Goal: Task Accomplishment & Management: Manage account settings

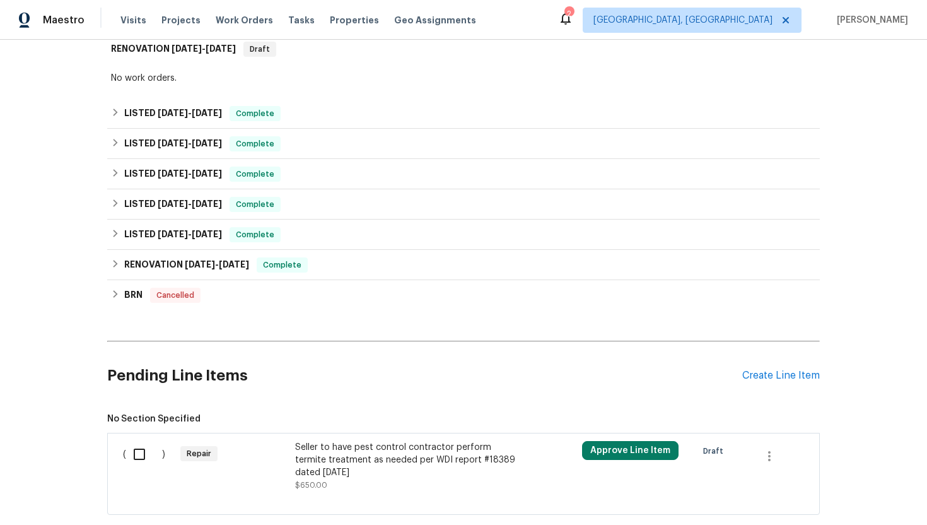
scroll to position [355, 0]
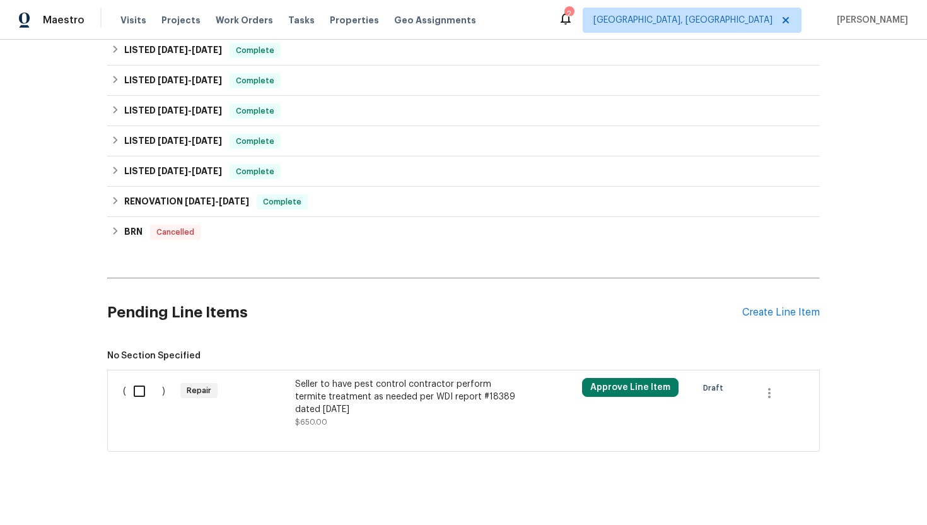
click at [351, 384] on div "Seller to have pest control contractor perform termite treatment as needed per …" at bounding box center [406, 397] width 222 height 38
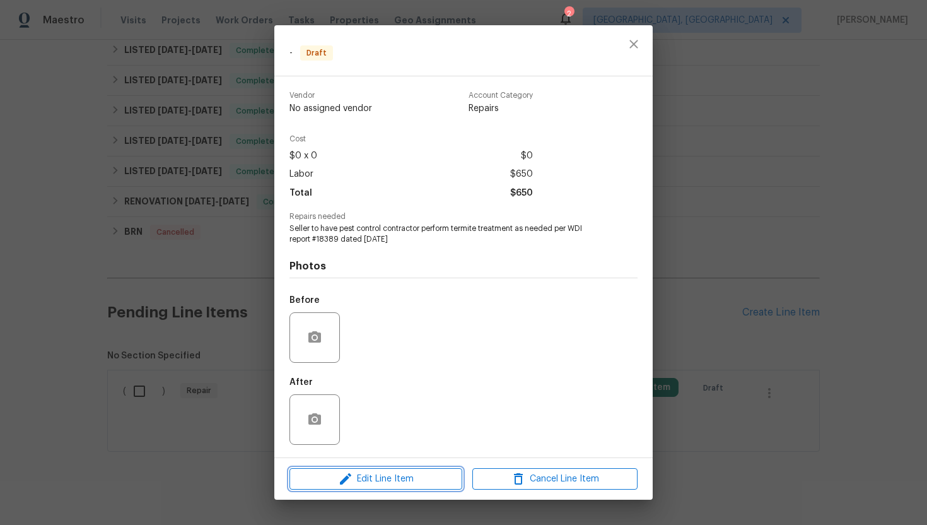
click at [377, 479] on span "Edit Line Item" at bounding box center [375, 479] width 165 height 16
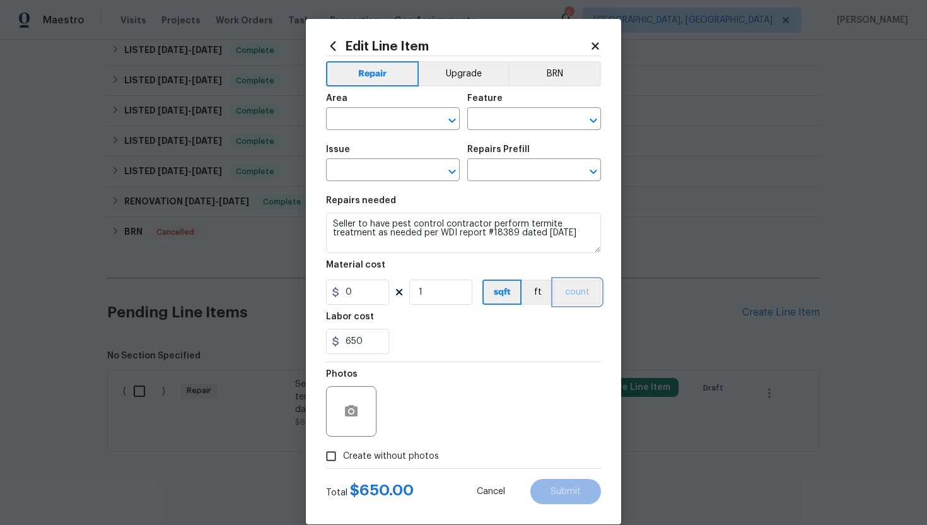
click at [578, 297] on button "count" at bounding box center [577, 291] width 47 height 25
click at [561, 85] on button "BRN" at bounding box center [554, 73] width 93 height 25
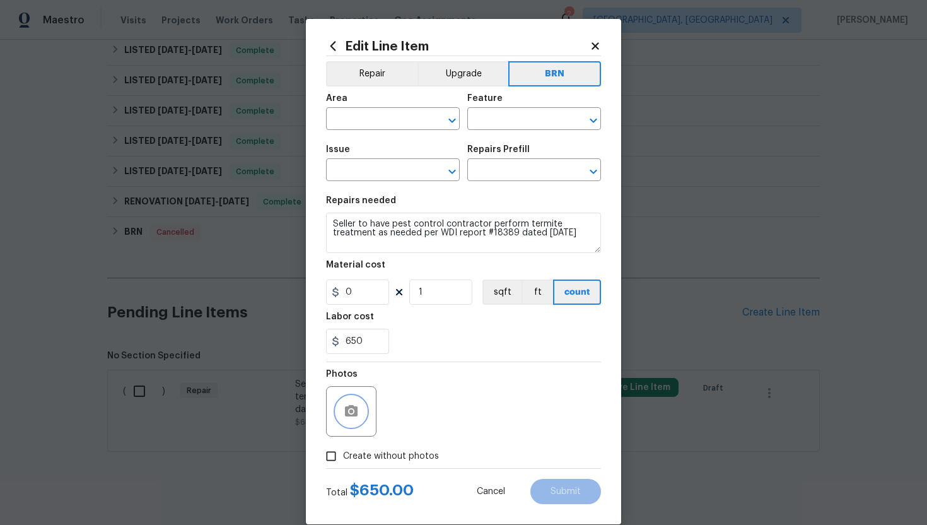
click at [351, 410] on circle "button" at bounding box center [351, 411] width 4 height 4
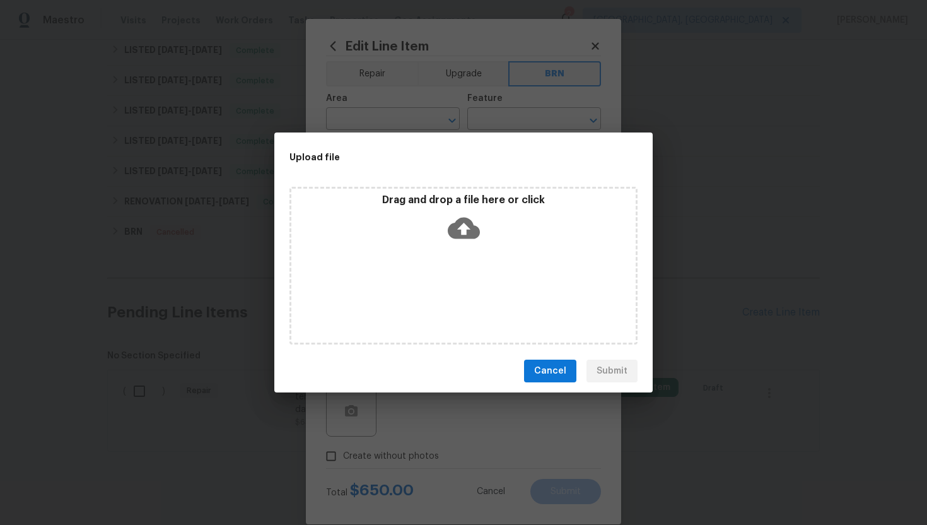
click at [474, 230] on icon at bounding box center [464, 228] width 32 height 21
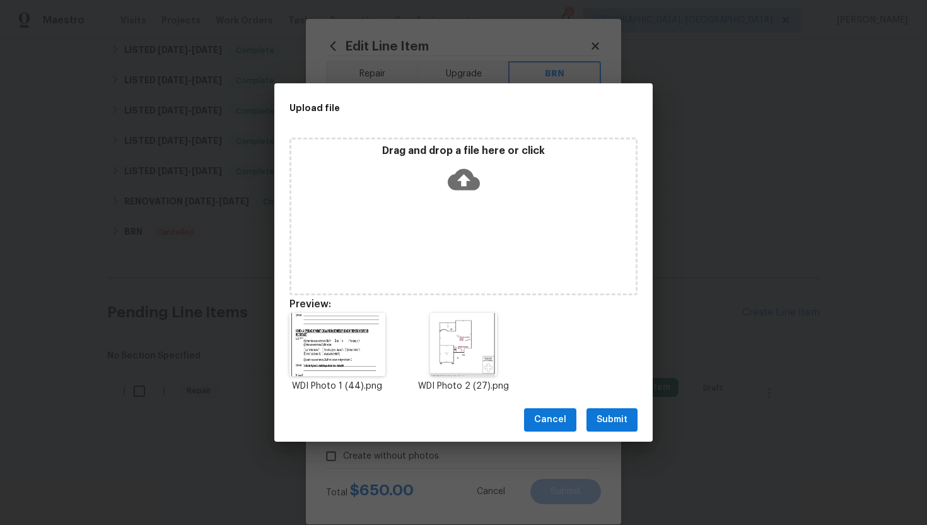
click at [618, 426] on span "Submit" at bounding box center [611, 420] width 31 height 16
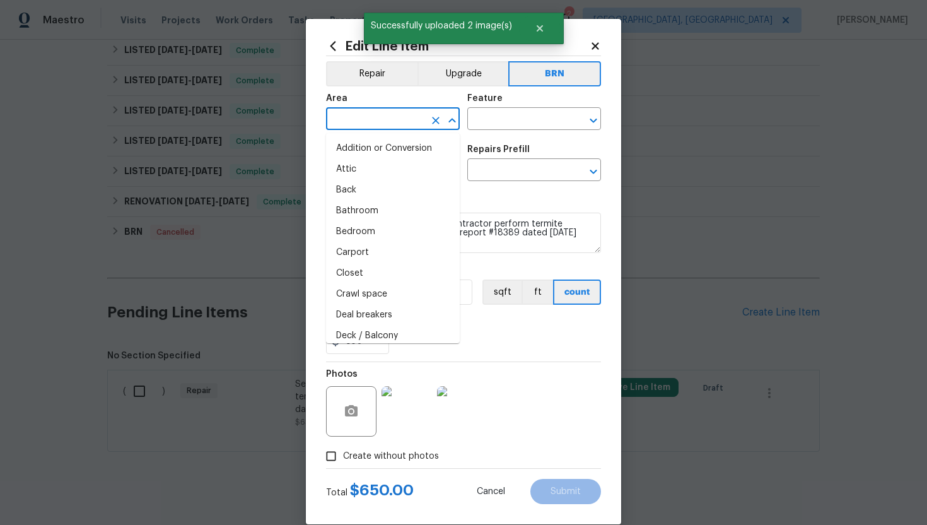
click at [354, 112] on input "text" at bounding box center [375, 120] width 98 height 20
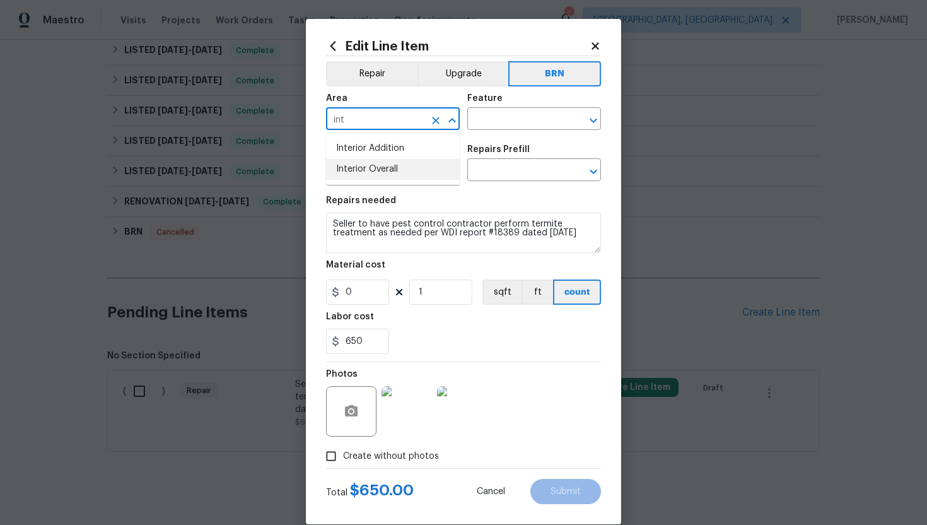
click at [365, 168] on li "Interior Overall" at bounding box center [393, 169] width 134 height 21
type input "Interior Overall"
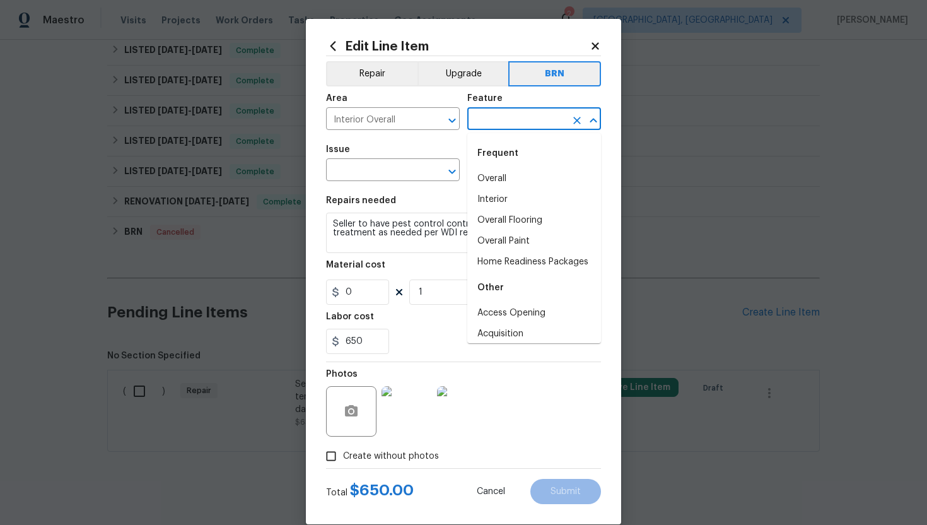
click at [484, 122] on input "text" at bounding box center [516, 120] width 98 height 20
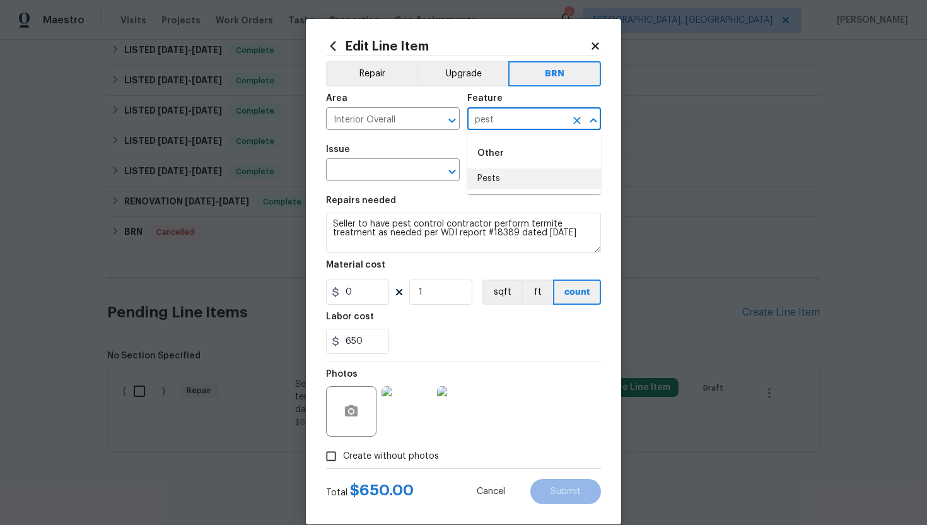
click at [477, 176] on li "Pests" at bounding box center [534, 178] width 134 height 21
type input "Pests"
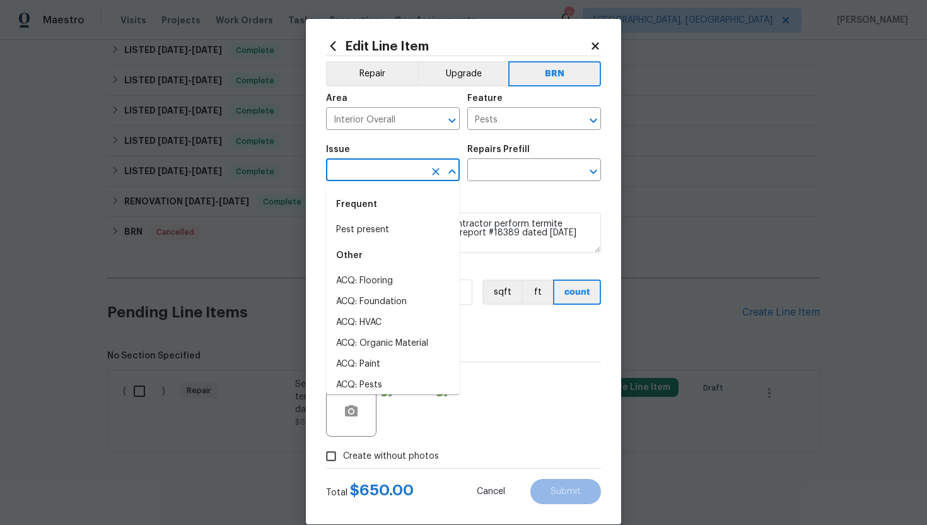
click at [371, 177] on input "text" at bounding box center [375, 171] width 98 height 20
click at [362, 225] on li "Pest present" at bounding box center [393, 229] width 134 height 21
type input "Pest present"
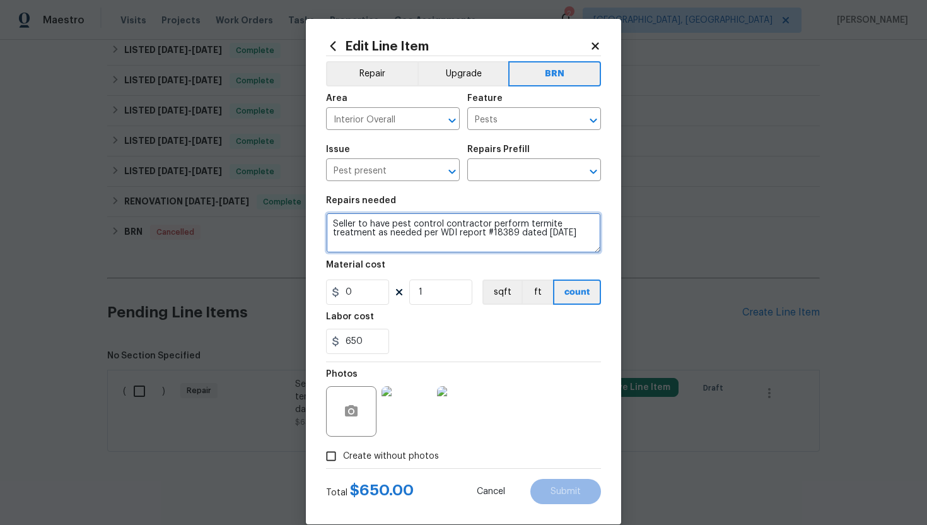
drag, startPoint x: 331, startPoint y: 224, endPoint x: 488, endPoint y: 264, distance: 161.8
click at [488, 264] on section "Repairs needed Seller to have pest control contractor perform termite treatment…" at bounding box center [463, 275] width 275 height 173
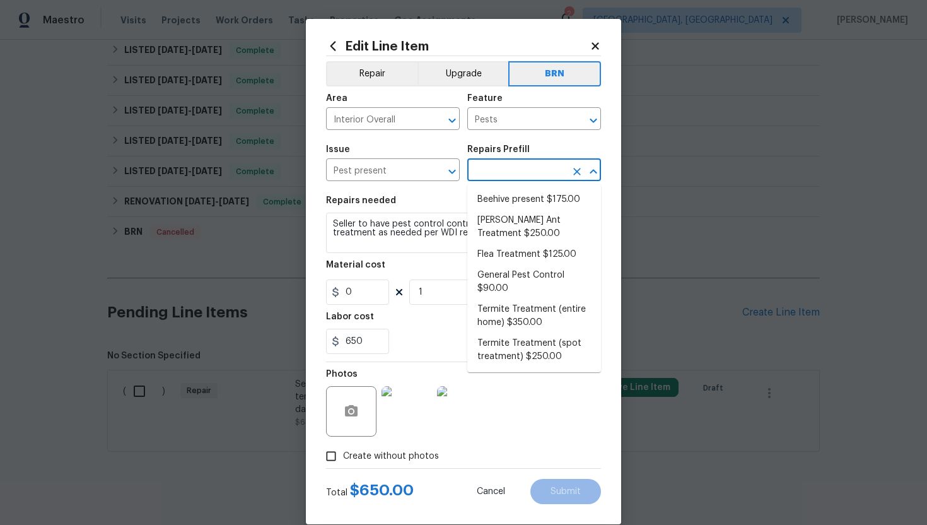
click at [527, 173] on input "text" at bounding box center [516, 171] width 98 height 20
click at [513, 314] on li "Termite Treatment (entire home) $350.00" at bounding box center [534, 316] width 134 height 34
type input "Termite Treatment (entire home) $350.00"
type textarea "Treat for Termites - Perimeter Plus; to include trenching, drilling where neede…"
type input "350"
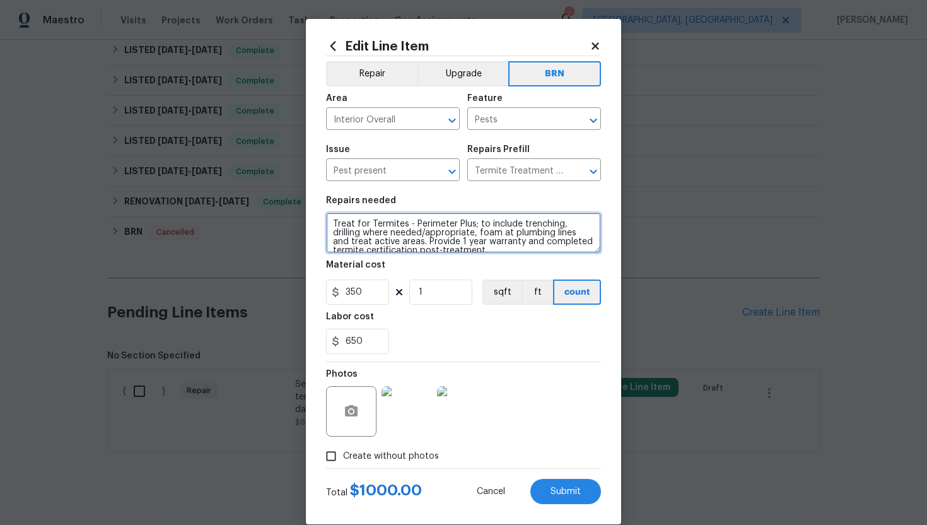
scroll to position [9, 0]
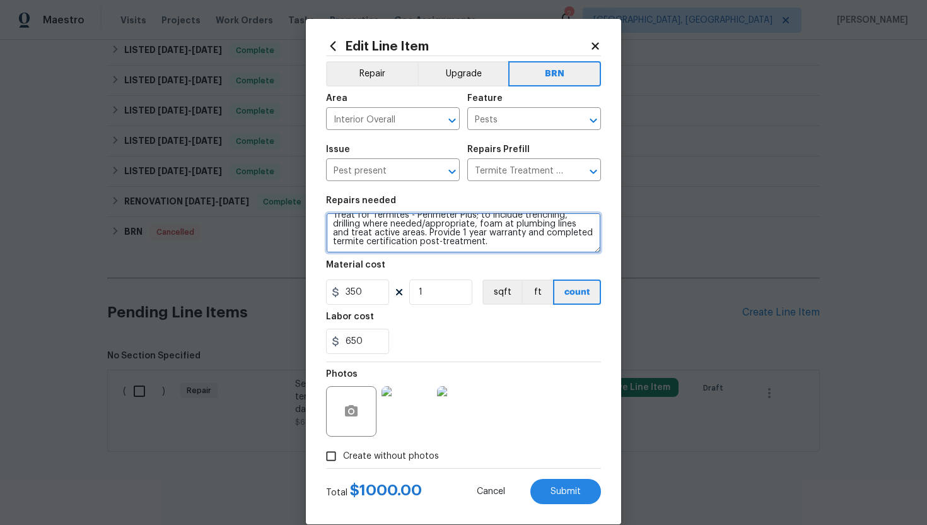
drag, startPoint x: 332, startPoint y: 226, endPoint x: 395, endPoint y: 265, distance: 74.2
click at [395, 265] on section "Repairs needed Treat for Termites - Perimeter Plus; to include trenching, drill…" at bounding box center [463, 275] width 275 height 173
paste textarea "Seller to have pest control contractor perform termite treatment as needed per …"
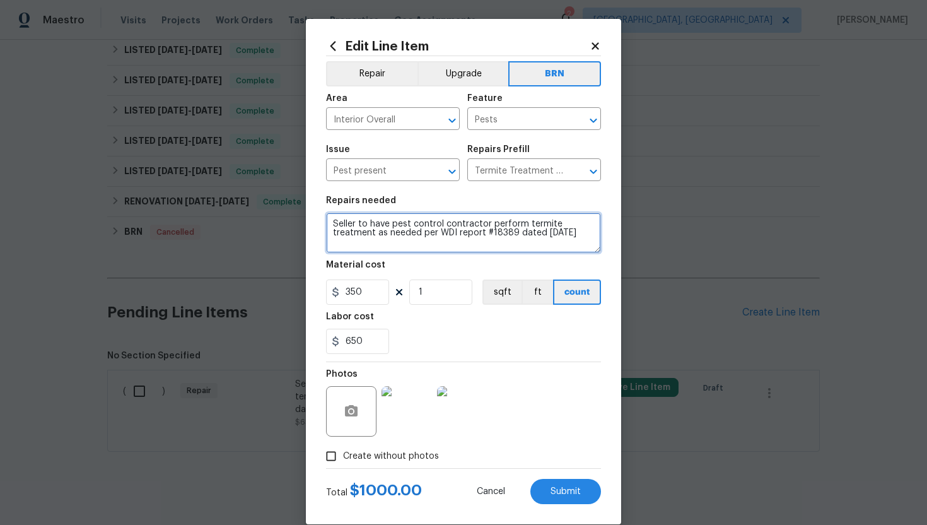
scroll to position [0, 0]
type textarea "Seller to have pest control contractor perform termite treatment as needed per …"
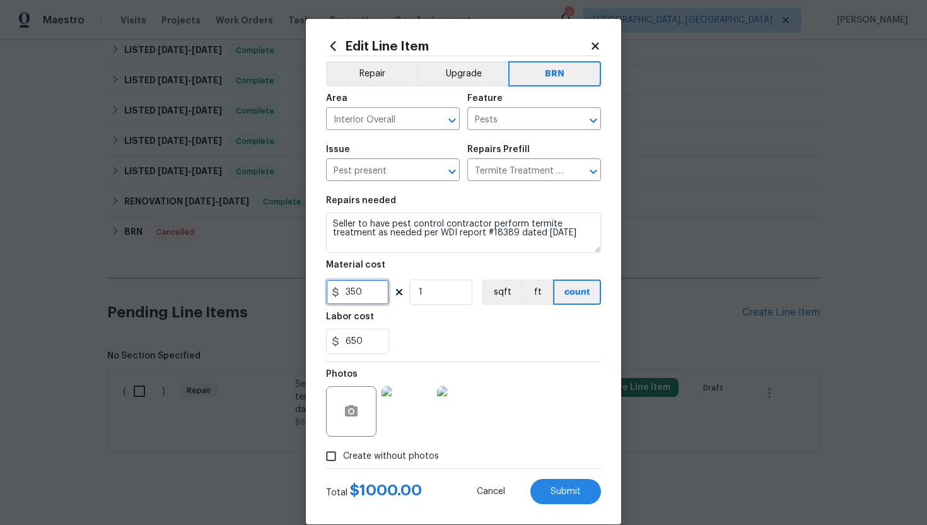
click at [355, 293] on input "350" at bounding box center [357, 291] width 63 height 25
type input "0"
click at [460, 324] on div "Labor cost" at bounding box center [463, 320] width 275 height 16
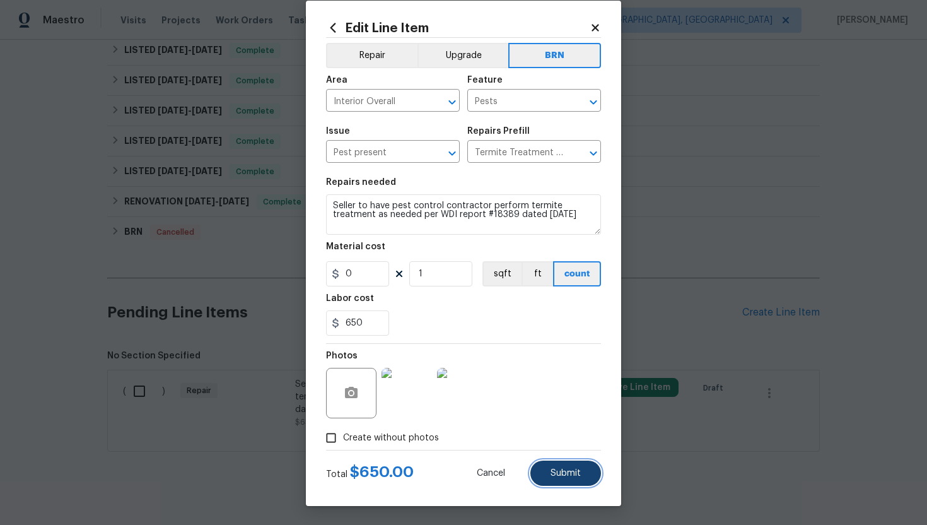
click at [569, 478] on button "Submit" at bounding box center [565, 472] width 71 height 25
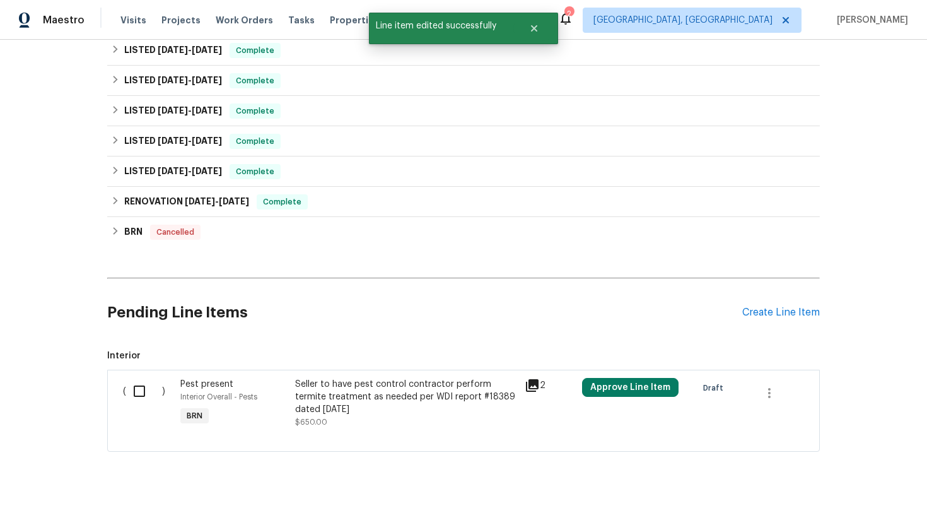
click at [141, 378] on input "checkbox" at bounding box center [144, 391] width 36 height 26
checkbox input "true"
click at [863, 489] on span "Create Work Order" at bounding box center [855, 494] width 84 height 16
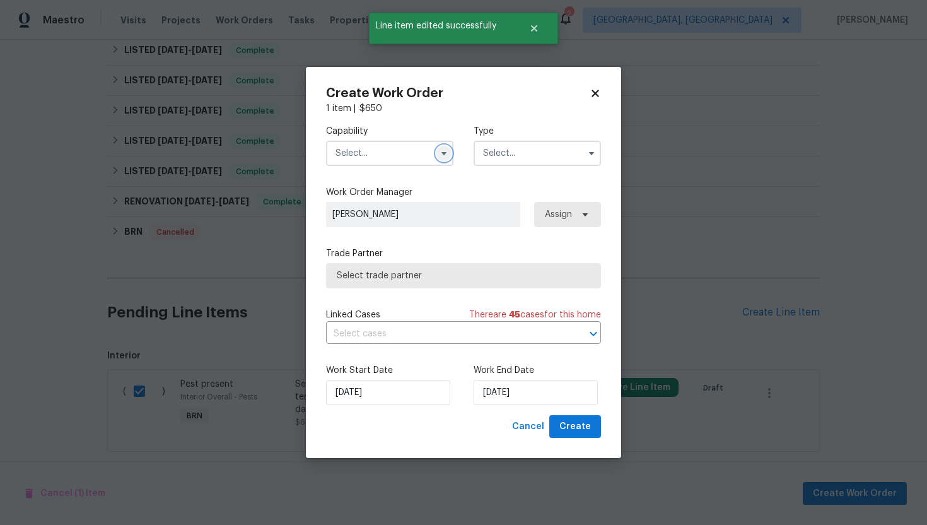
click at [448, 152] on icon "button" at bounding box center [444, 153] width 10 height 10
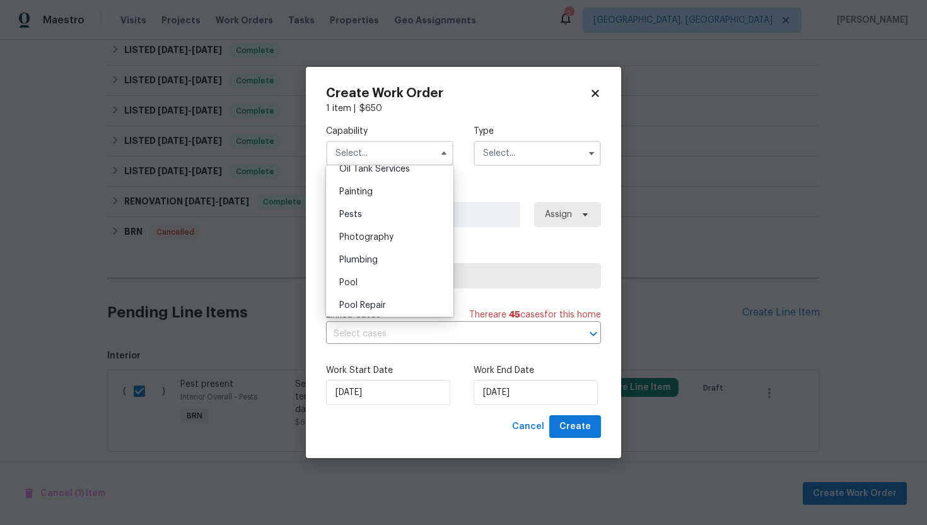
scroll to position [1048, 0]
click at [407, 221] on div "Pests" at bounding box center [389, 213] width 121 height 23
type input "Pests"
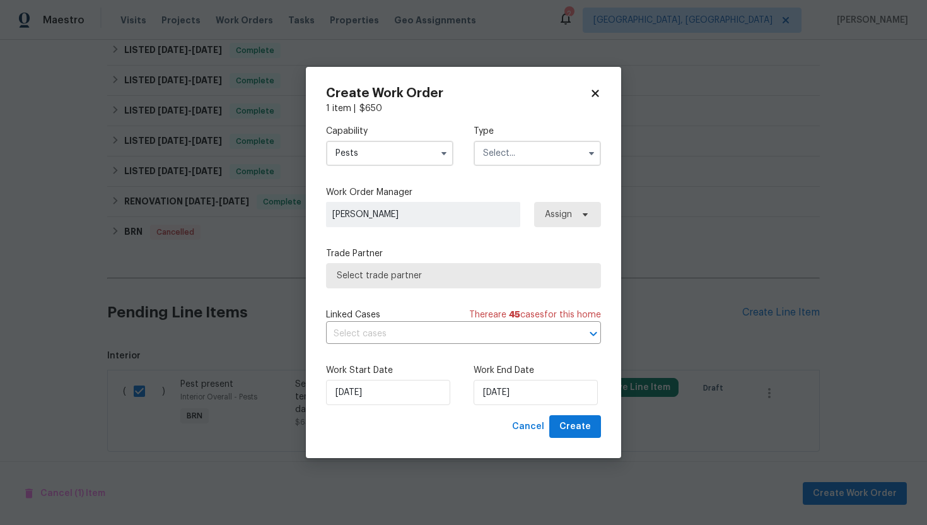
click at [532, 157] on input "text" at bounding box center [537, 153] width 127 height 25
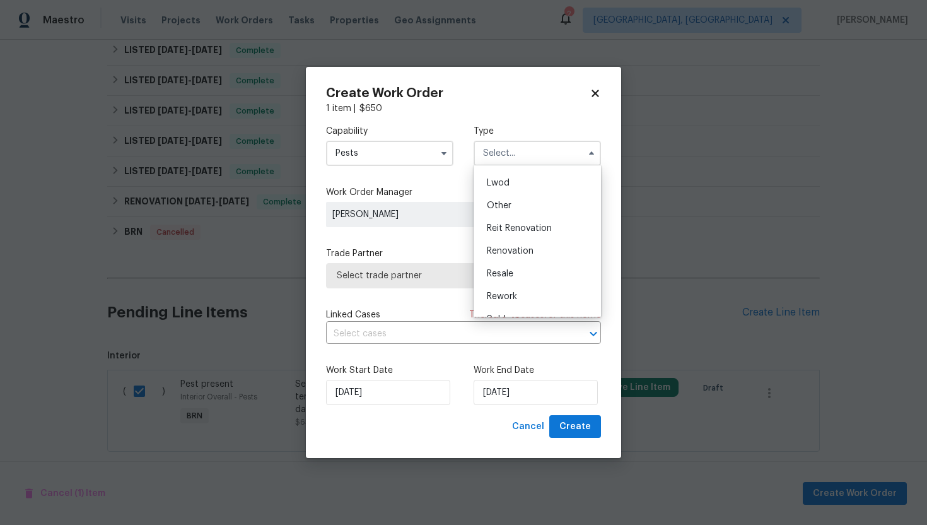
scroll to position [150, 0]
click at [539, 249] on div "Resale" at bounding box center [537, 256] width 121 height 23
type input "Resale"
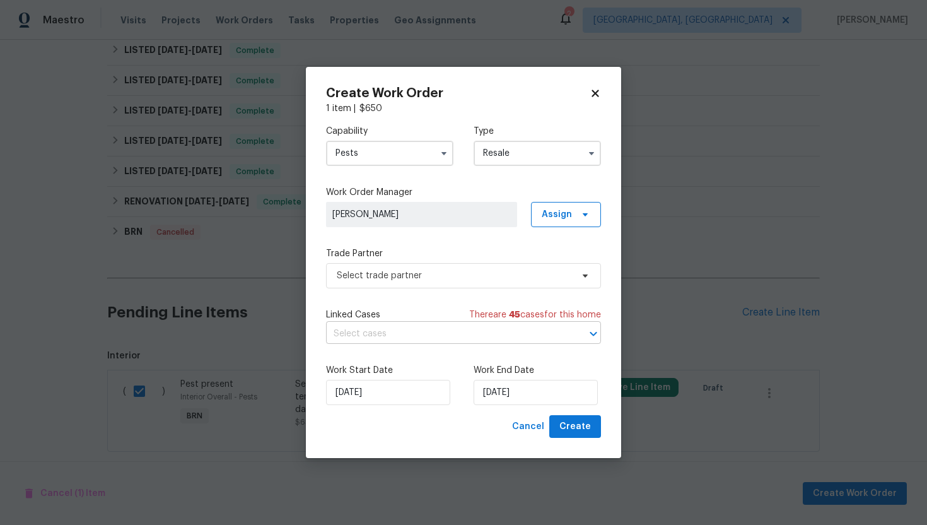
click at [475, 326] on input "text" at bounding box center [446, 334] width 240 height 20
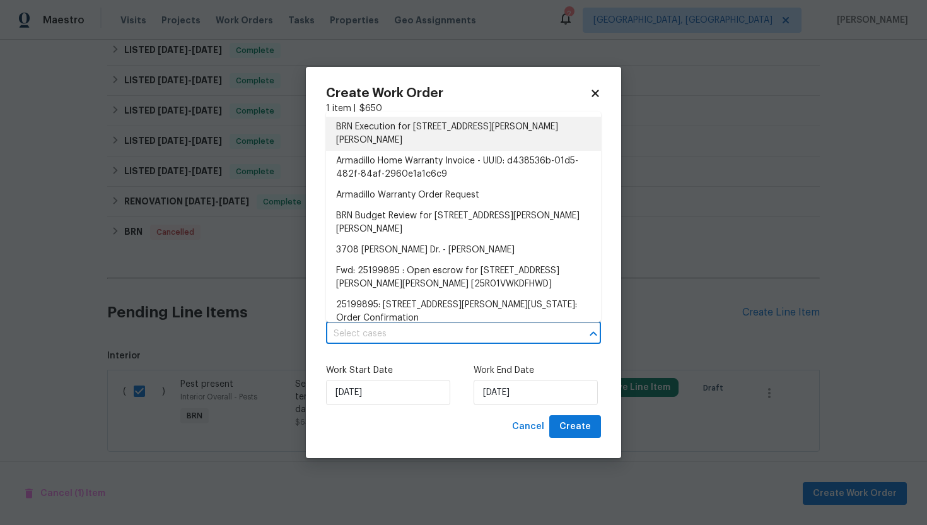
click at [499, 129] on li "BRN Execution for [STREET_ADDRESS][PERSON_NAME][PERSON_NAME]" at bounding box center [463, 134] width 275 height 34
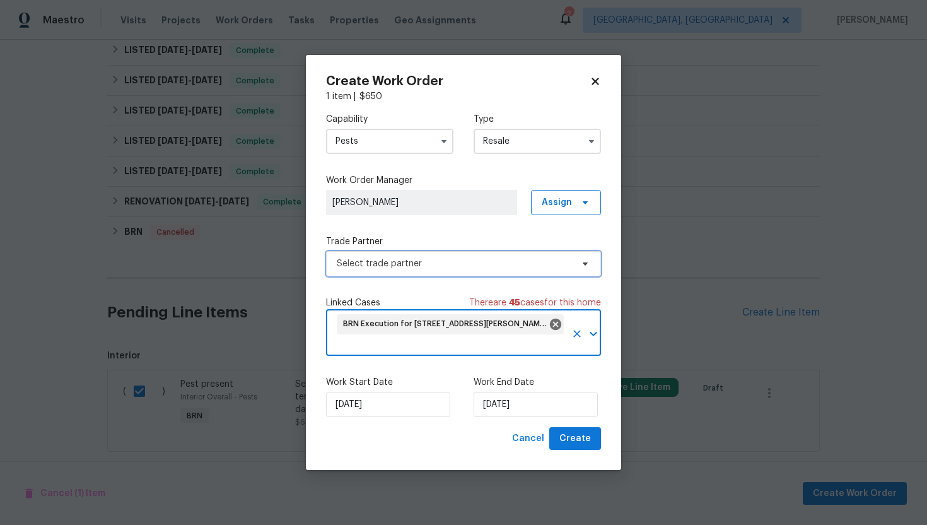
click at [436, 268] on span "Select trade partner" at bounding box center [454, 263] width 235 height 13
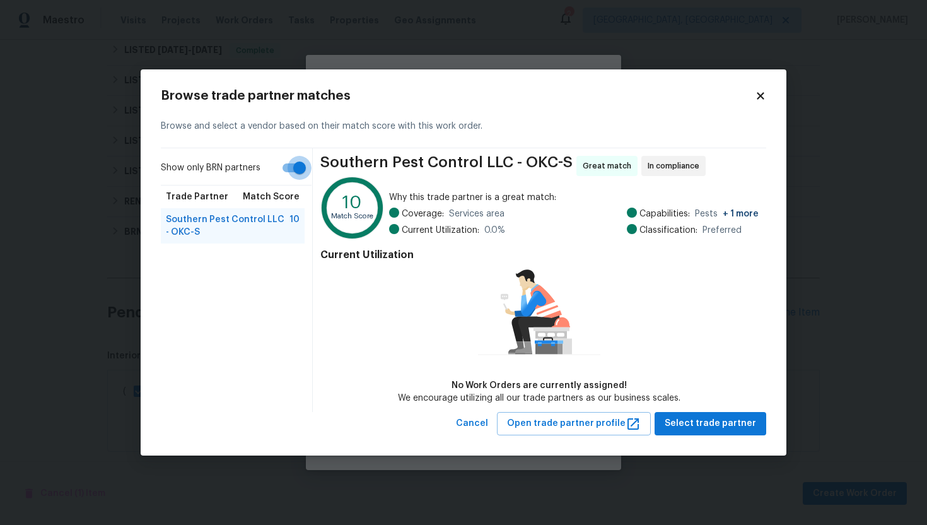
click at [305, 168] on input "Show only BRN partners" at bounding box center [300, 168] width 72 height 24
checkbox input "false"
click at [254, 256] on span "Tactical Pest Solutions - OKC-S" at bounding box center [228, 260] width 124 height 25
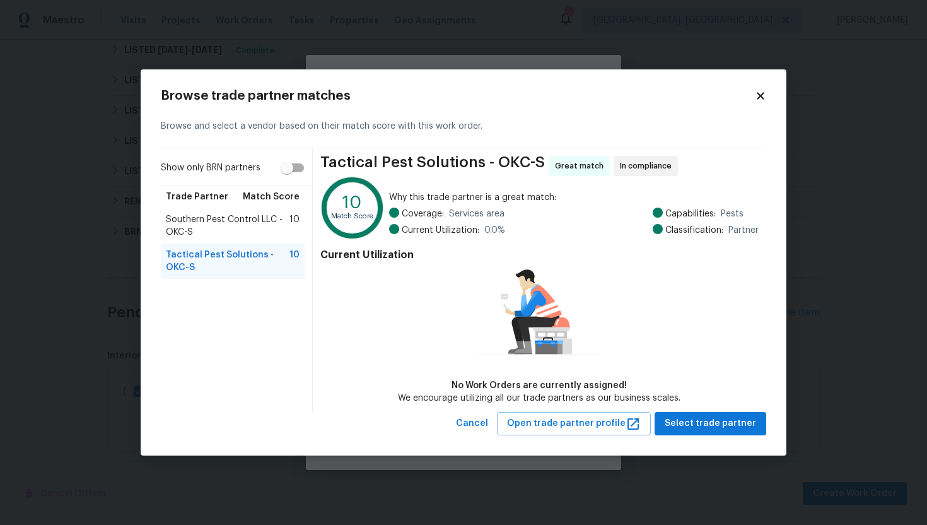
click at [259, 230] on span "Southern Pest Control LLC - OKC-S" at bounding box center [228, 225] width 124 height 25
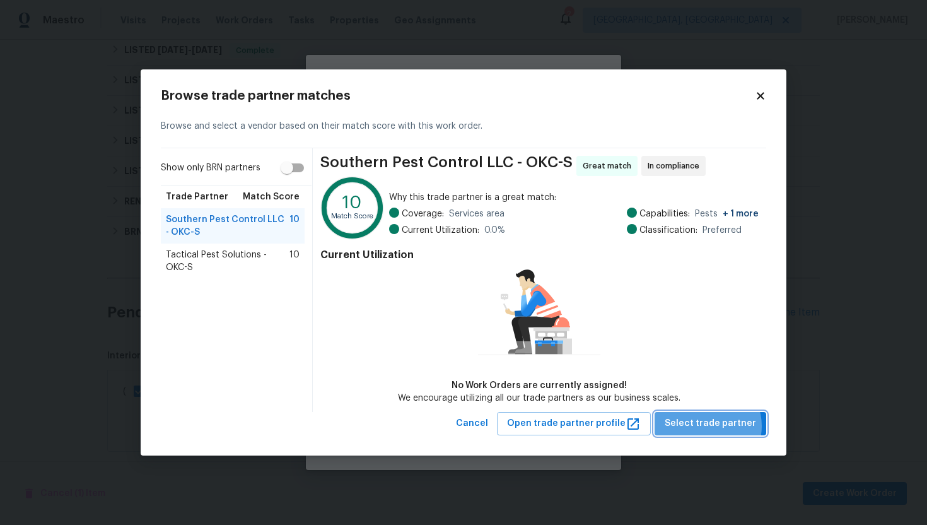
click at [712, 426] on span "Select trade partner" at bounding box center [710, 424] width 91 height 16
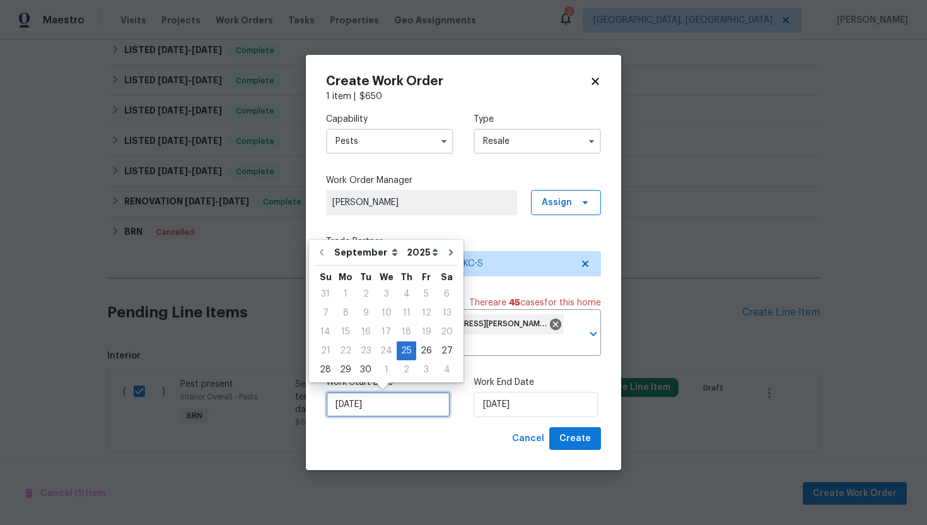
click at [355, 408] on input "[DATE]" at bounding box center [388, 404] width 124 height 25
click at [418, 356] on div "26" at bounding box center [426, 351] width 20 height 18
type input "[DATE]"
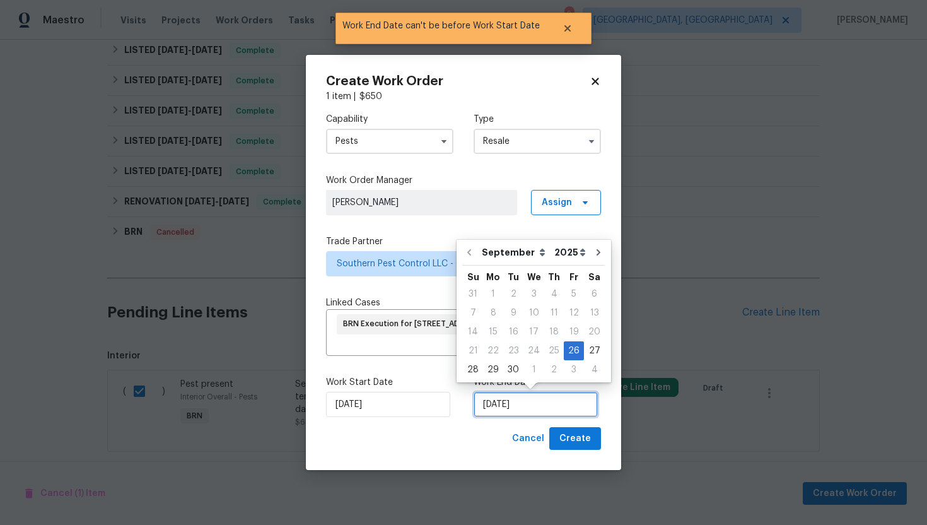
click at [499, 406] on input "[DATE]" at bounding box center [536, 404] width 124 height 25
click at [494, 368] on div "29" at bounding box center [493, 370] width 20 height 18
type input "[DATE]"
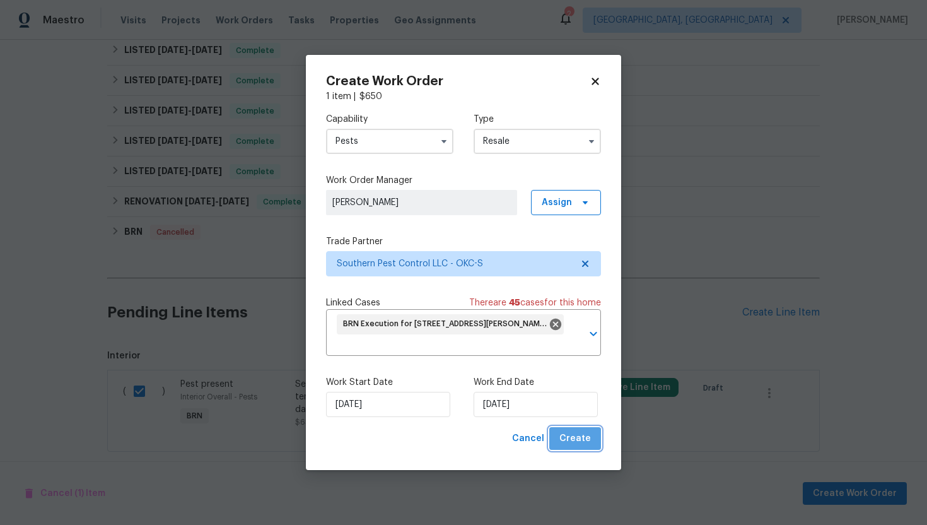
click at [583, 443] on span "Create" at bounding box center [575, 439] width 32 height 16
checkbox input "false"
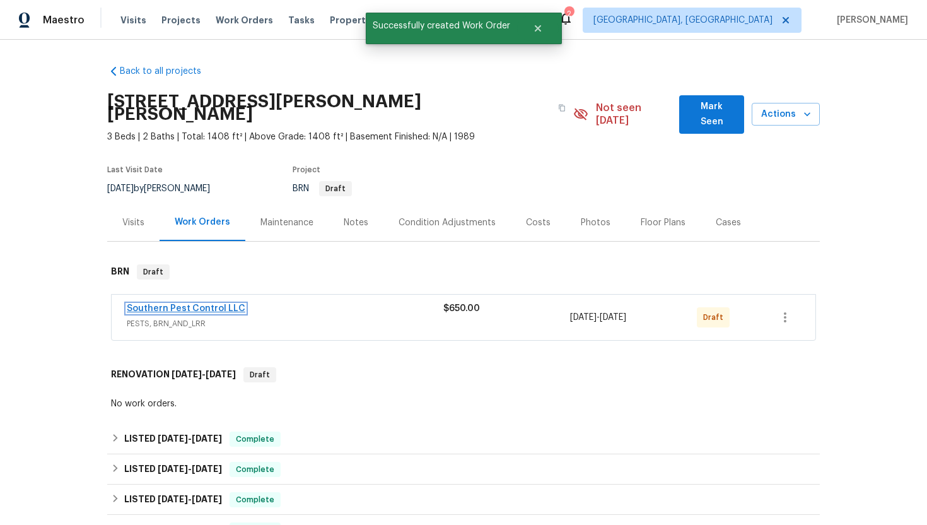
click at [185, 304] on link "Southern Pest Control LLC" at bounding box center [186, 308] width 119 height 9
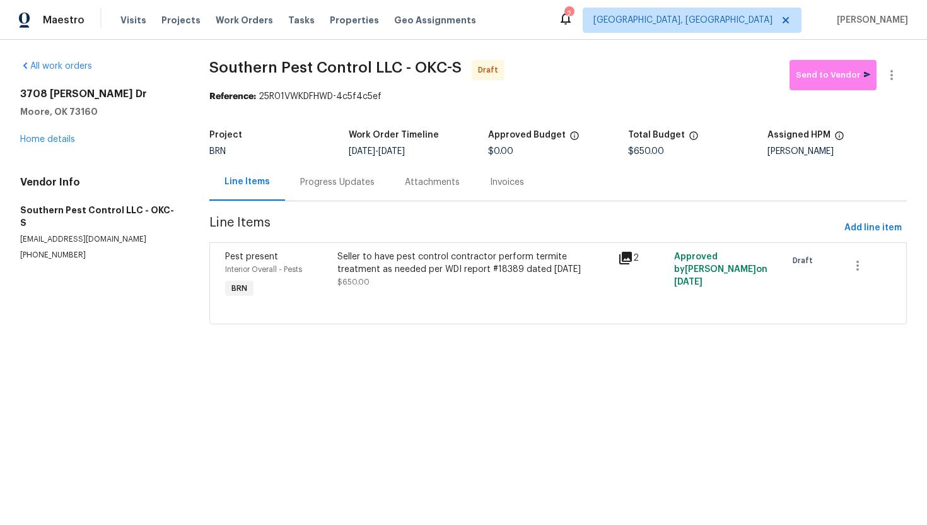
click at [350, 180] on div "Progress Updates" at bounding box center [337, 182] width 74 height 13
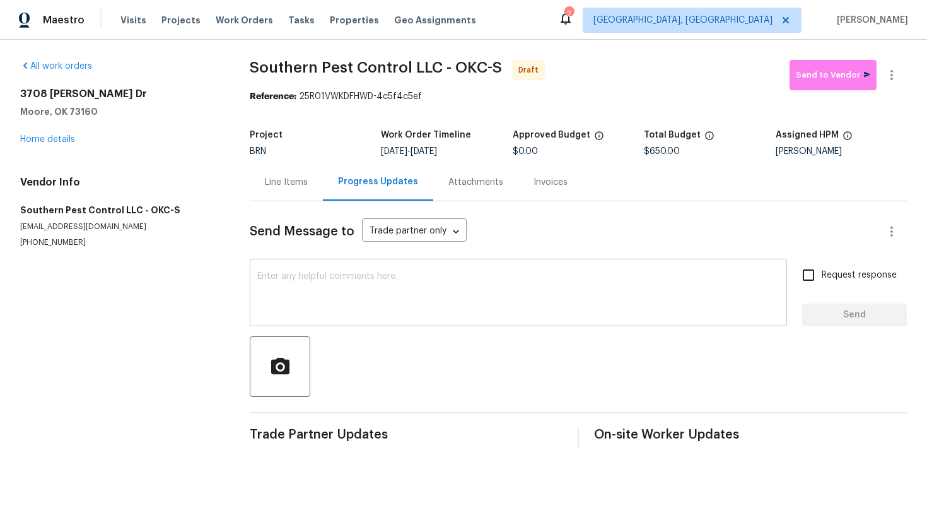
click at [405, 296] on textarea at bounding box center [518, 294] width 522 height 44
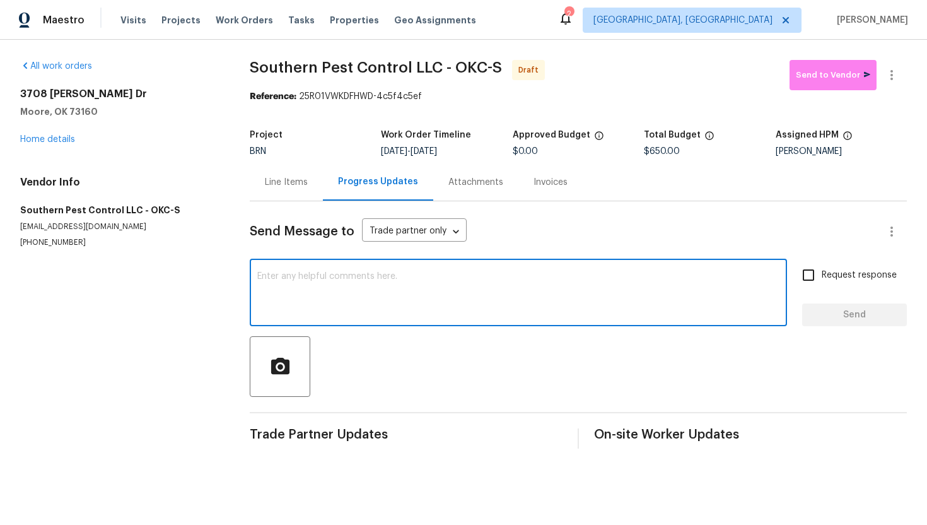
paste textarea "Hey! This is Ajay with Opendoor. I’m confirming a BRN Work Order for the proper…"
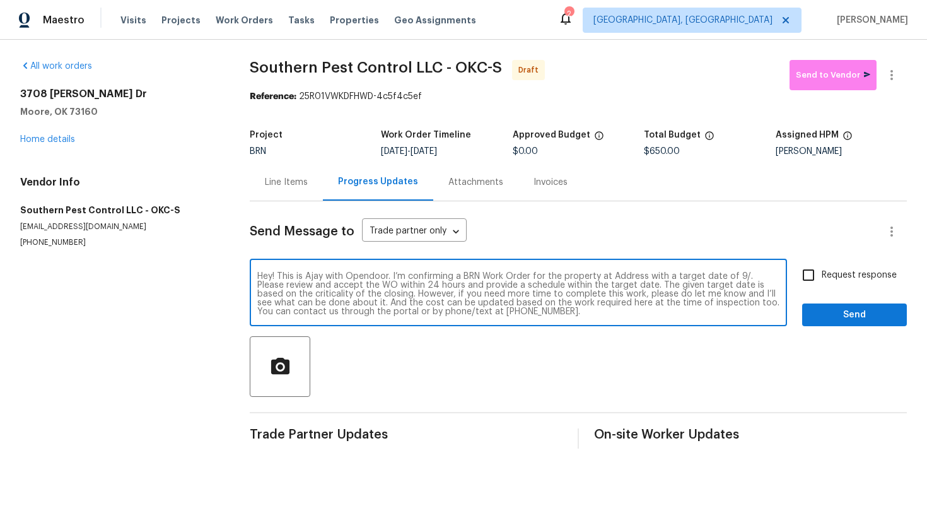
click at [627, 276] on textarea "Hey! This is Ajay with Opendoor. I’m confirming a BRN Work Order for the proper…" at bounding box center [518, 294] width 522 height 44
paste textarea "[STREET_ADDRESS][PERSON_NAME][PERSON_NAME]"
click at [324, 288] on textarea "Hey! This is Ajay with Opendoor. I’m confirming a BRN Work Order for the proper…" at bounding box center [518, 294] width 522 height 44
type textarea "Hey! This is Ajay with Opendoor. I’m confirming a BRN Work Order for the proper…"
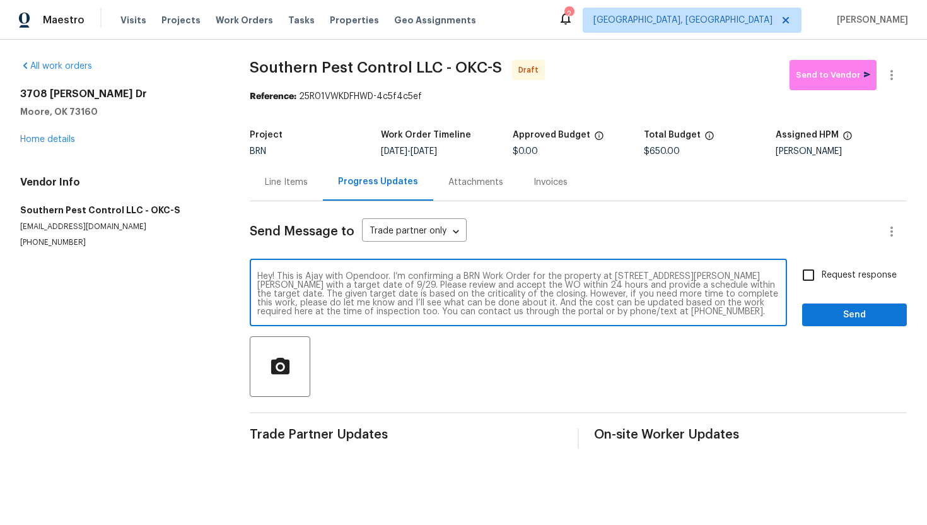
click at [823, 275] on span "Request response" at bounding box center [859, 275] width 75 height 13
click at [822, 275] on input "Request response" at bounding box center [808, 275] width 26 height 26
checkbox input "true"
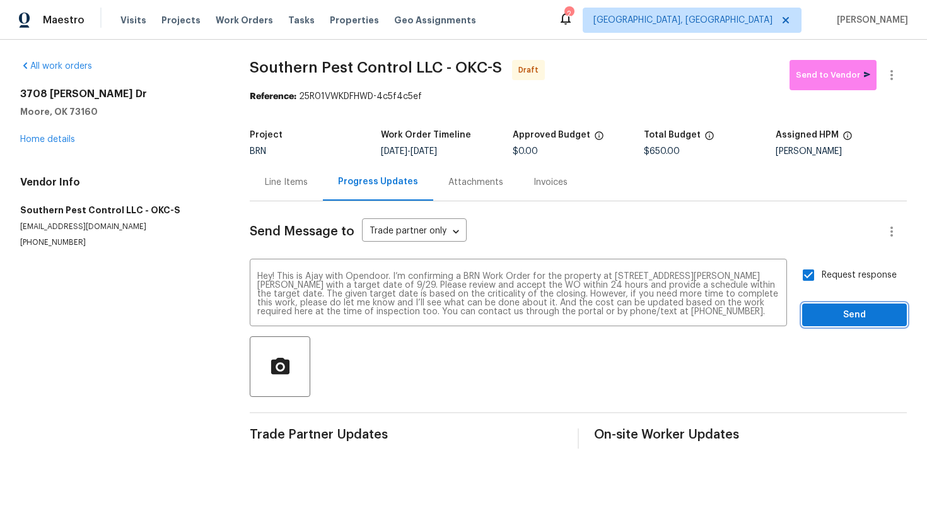
click at [829, 306] on button "Send" at bounding box center [854, 314] width 105 height 23
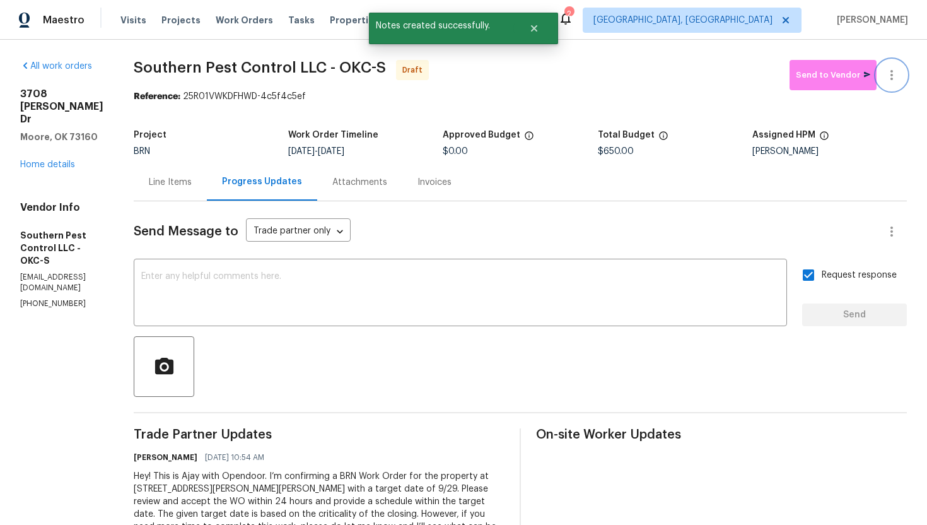
click at [894, 78] on icon "button" at bounding box center [891, 74] width 15 height 15
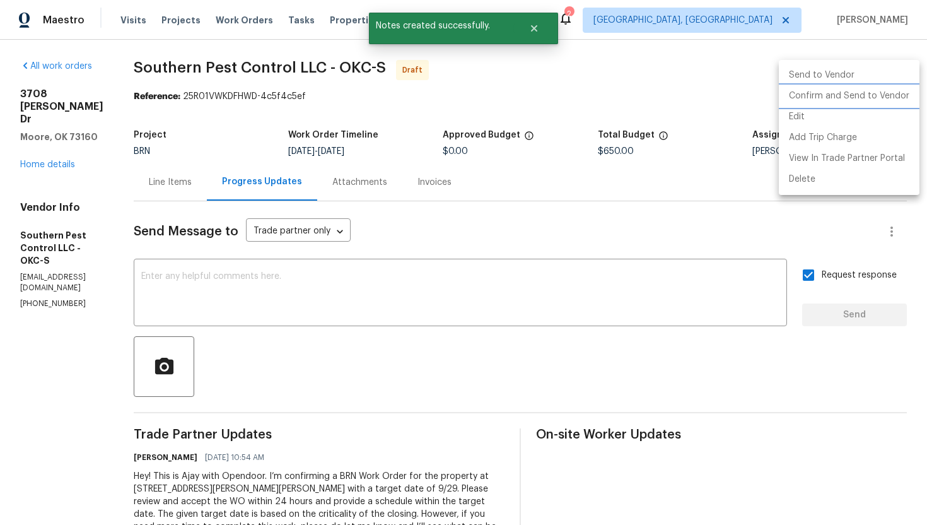
click at [882, 93] on li "Confirm and Send to Vendor" at bounding box center [849, 96] width 141 height 21
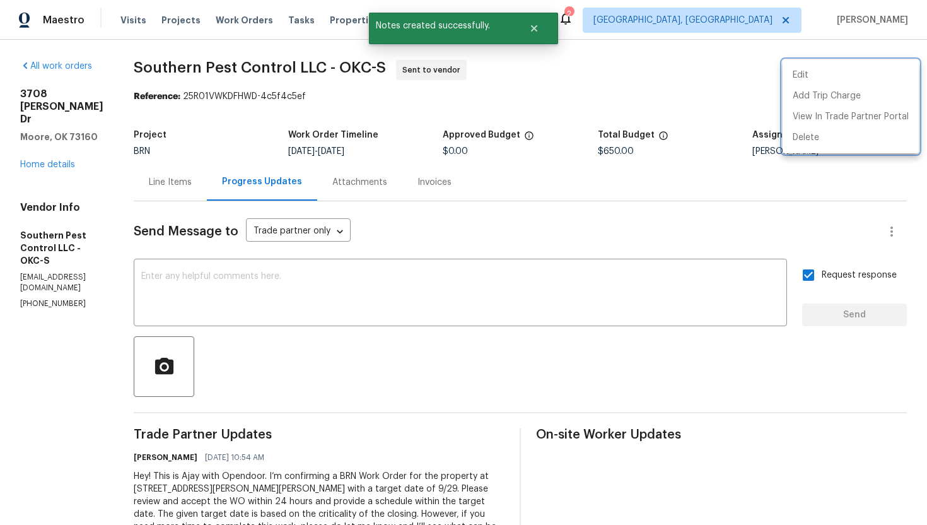
click at [685, 194] on div at bounding box center [463, 262] width 927 height 525
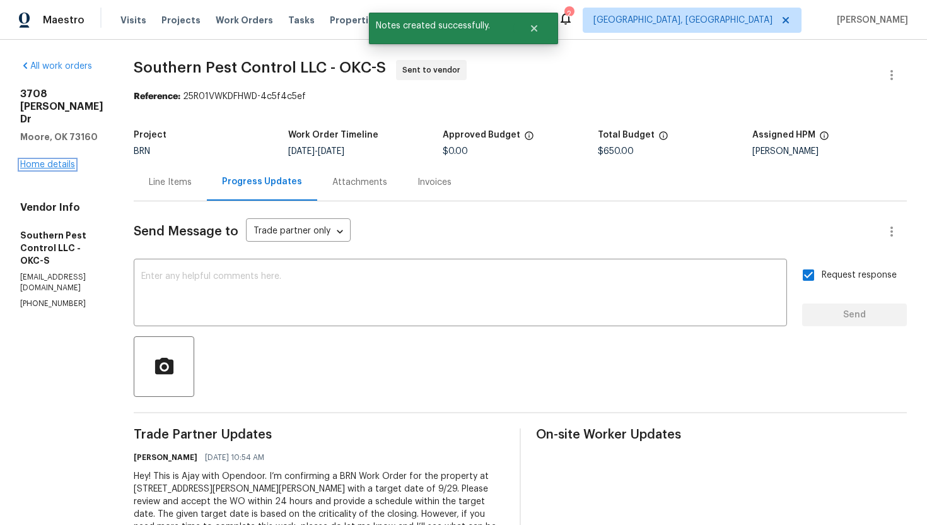
click at [69, 160] on link "Home details" at bounding box center [47, 164] width 55 height 9
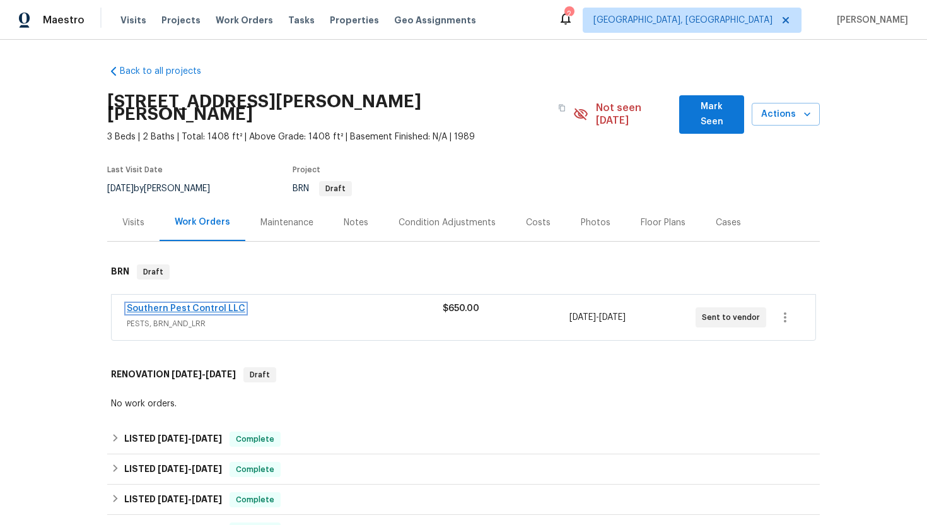
click at [170, 304] on link "Southern Pest Control LLC" at bounding box center [186, 308] width 119 height 9
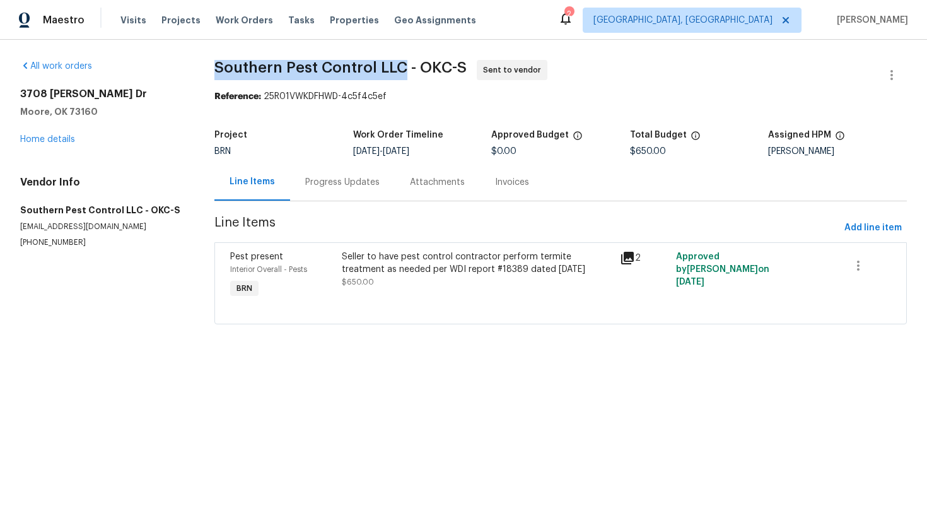
drag, startPoint x: 210, startPoint y: 66, endPoint x: 401, endPoint y: 63, distance: 191.1
click at [401, 63] on div "All work orders [STREET_ADDRESS][PERSON_NAME][PERSON_NAME] Home details Vendor …" at bounding box center [463, 200] width 927 height 320
copy span "Southern Pest Control LLC"
click at [542, 97] on div "Reference: 25R01VWKDFHWD-4c5f4c5ef" at bounding box center [560, 96] width 692 height 13
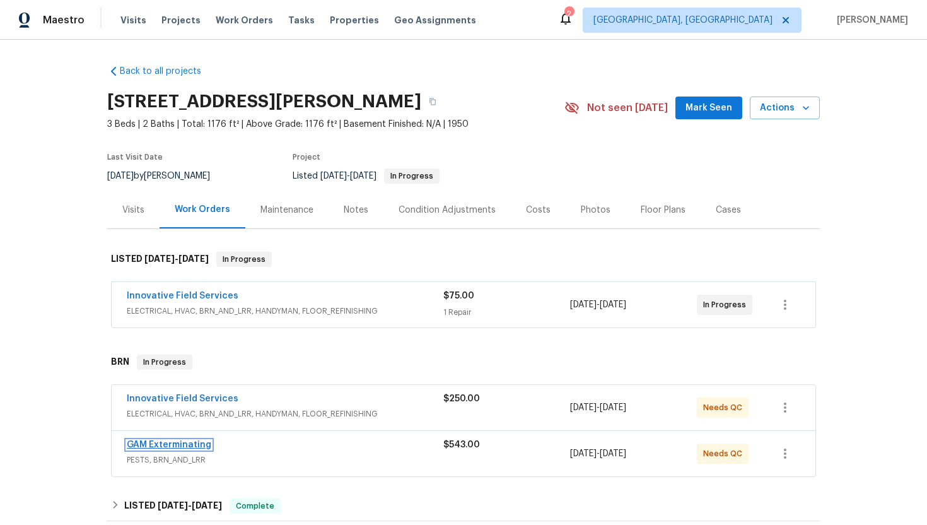
click at [151, 442] on link "GAM Exterminating" at bounding box center [169, 444] width 84 height 9
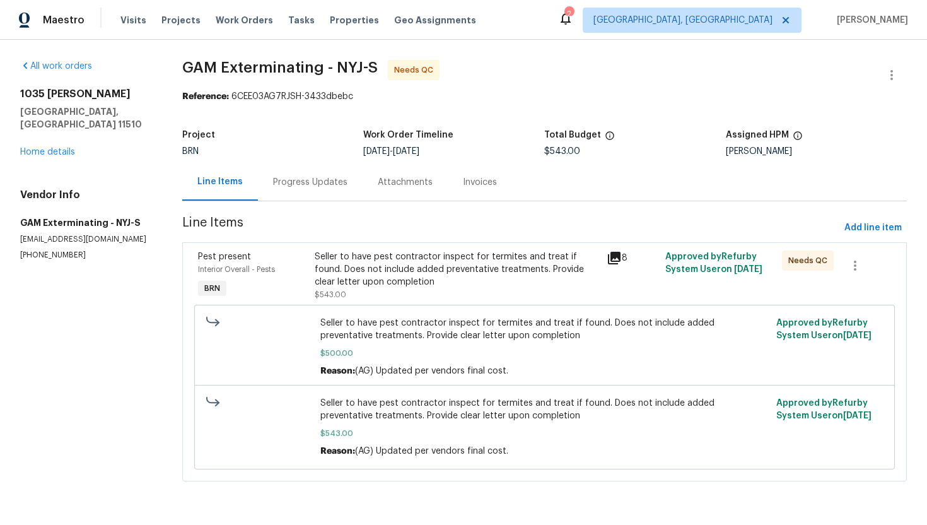
click at [363, 266] on div "Seller to have pest contractor inspect for termites and treat if found. Does no…" at bounding box center [457, 269] width 284 height 38
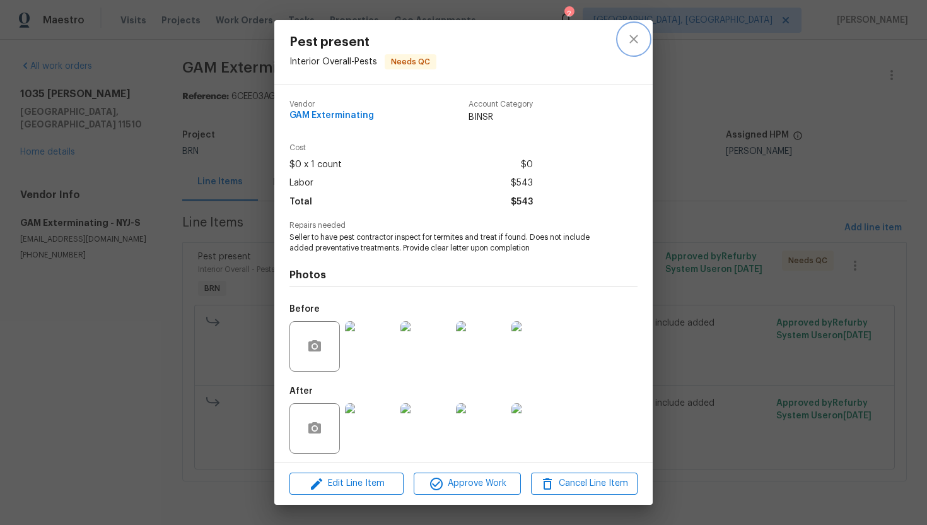
click at [633, 45] on icon "close" at bounding box center [633, 39] width 15 height 15
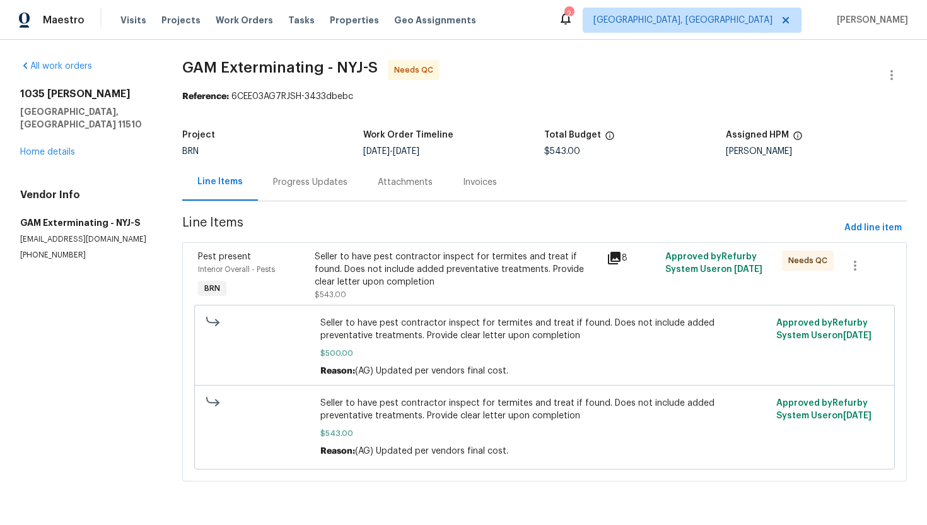
click at [44, 250] on p "[PHONE_NUMBER]" at bounding box center [86, 255] width 132 height 11
copy p "[PHONE_NUMBER]"
click at [281, 180] on div "Progress Updates" at bounding box center [310, 182] width 74 height 13
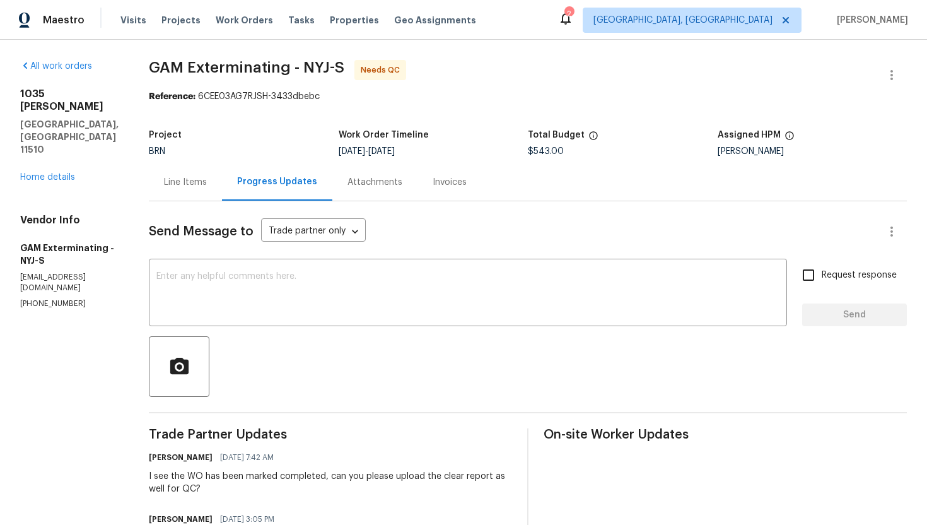
click at [207, 185] on div "Line Items" at bounding box center [185, 182] width 43 height 13
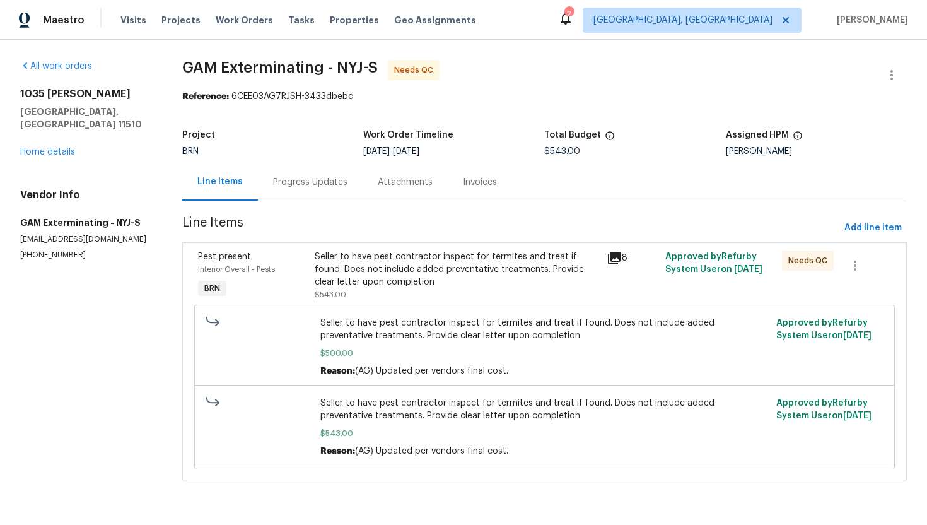
click at [303, 192] on div "Progress Updates" at bounding box center [310, 181] width 105 height 37
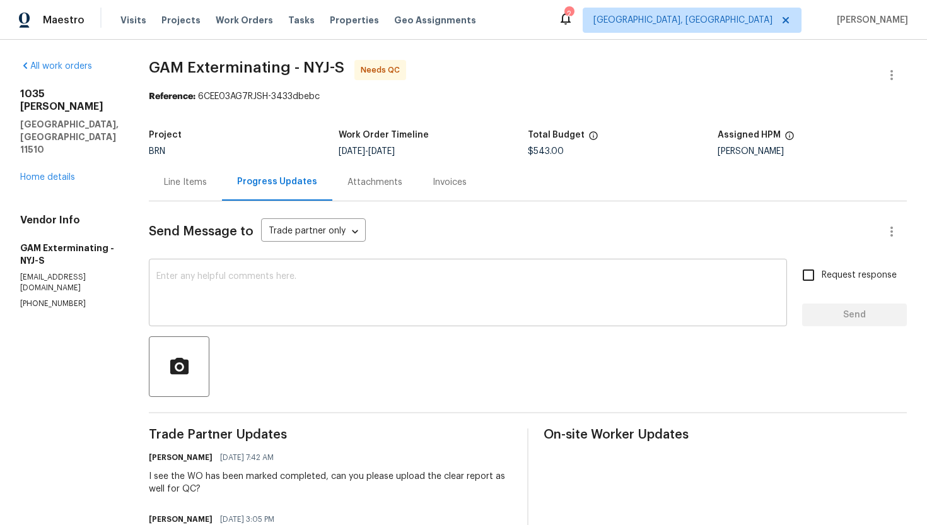
click at [243, 280] on textarea at bounding box center [467, 294] width 623 height 44
drag, startPoint x: 16, startPoint y: 253, endPoint x: 86, endPoint y: 254, distance: 70.0
copy p "(877) 732-2057"
click at [291, 281] on textarea "I tried calling you at" at bounding box center [467, 294] width 623 height 44
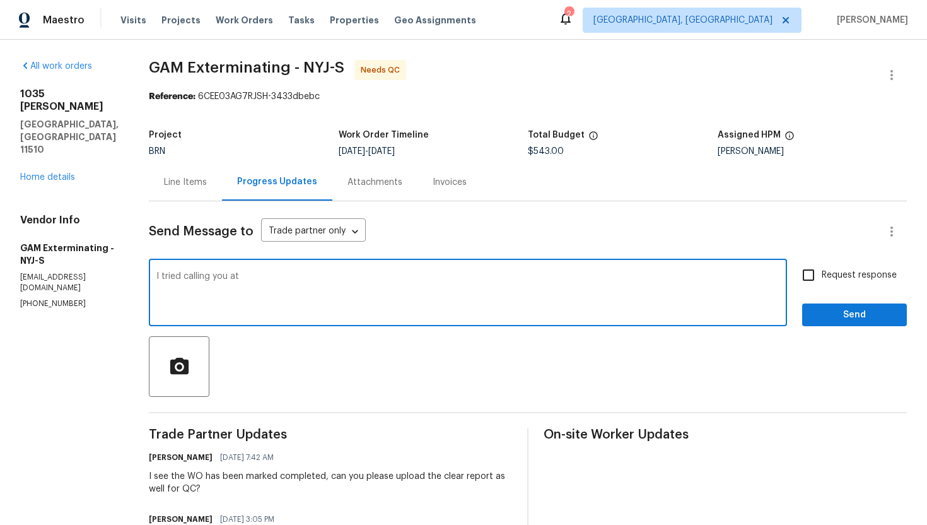
paste textarea "(877) 732-2057"
type textarea "I tried calling you at (877) 732-2057. Please provide a clear report to ajay.go…"
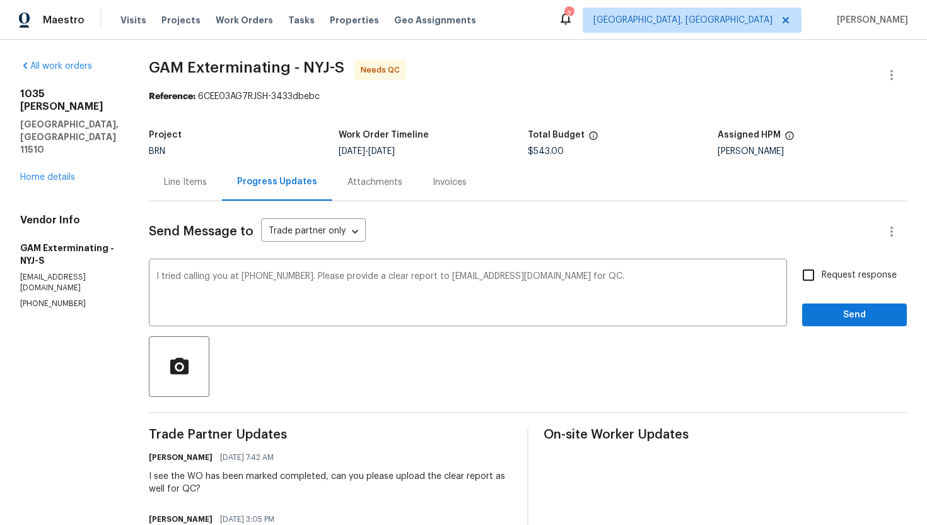
click at [856, 279] on span "Request response" at bounding box center [859, 275] width 75 height 13
click at [822, 279] on input "Request response" at bounding box center [808, 275] width 26 height 26
checkbox input "true"
click at [851, 302] on div "Request response Send" at bounding box center [854, 294] width 105 height 64
click at [844, 307] on span "Send" at bounding box center [854, 315] width 84 height 16
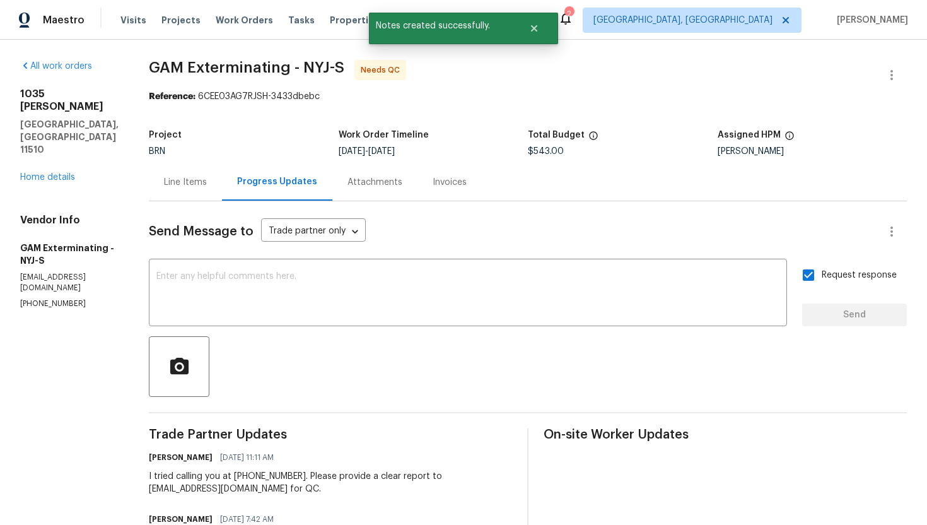
click at [210, 190] on div "Line Items" at bounding box center [185, 181] width 73 height 37
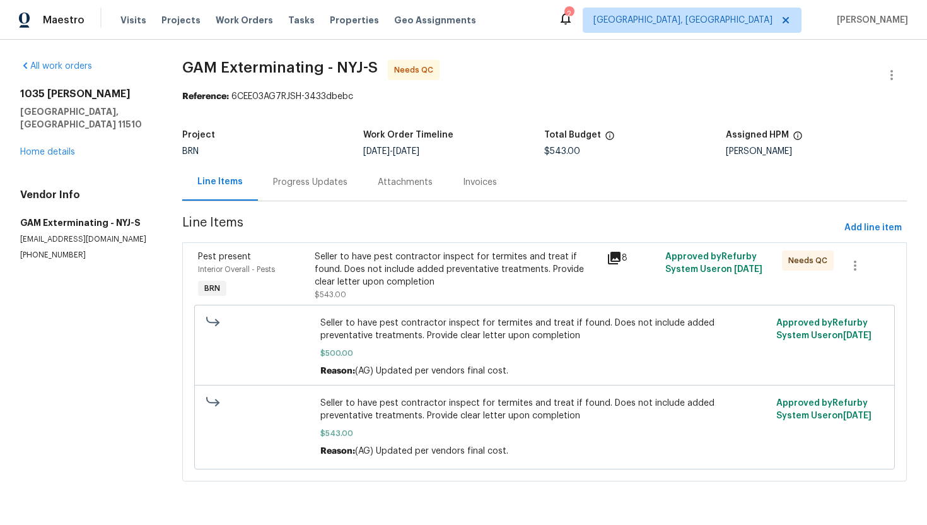
click at [303, 192] on div "Progress Updates" at bounding box center [310, 181] width 105 height 37
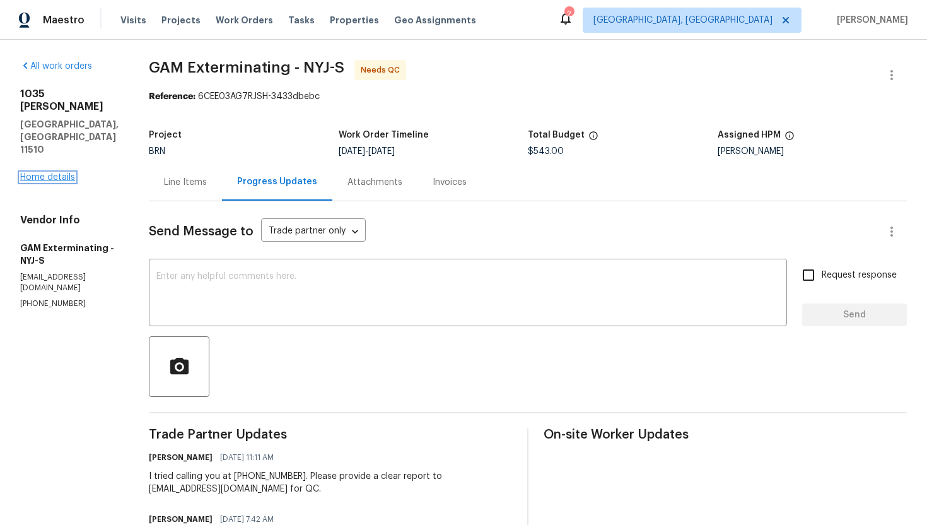
click at [54, 173] on link "Home details" at bounding box center [47, 177] width 55 height 9
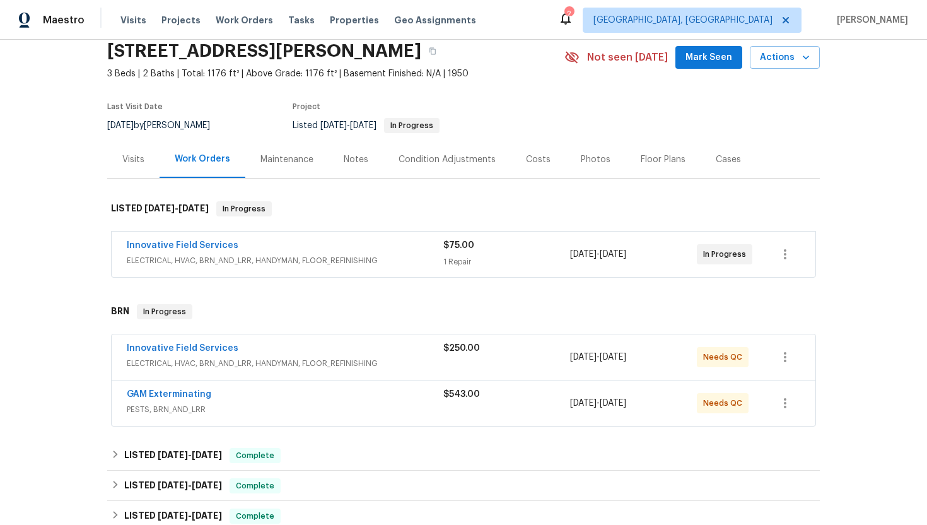
scroll to position [54, 0]
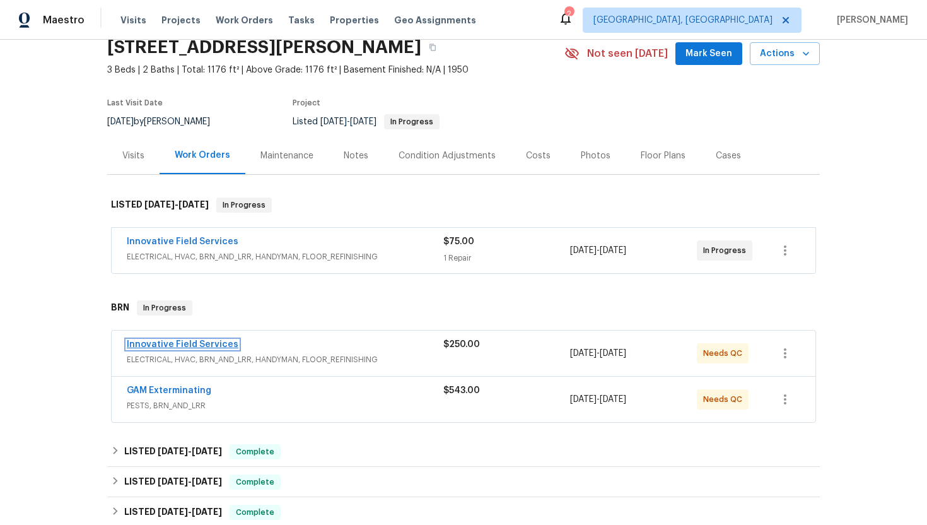
click at [189, 347] on link "Innovative Field Services" at bounding box center [183, 344] width 112 height 9
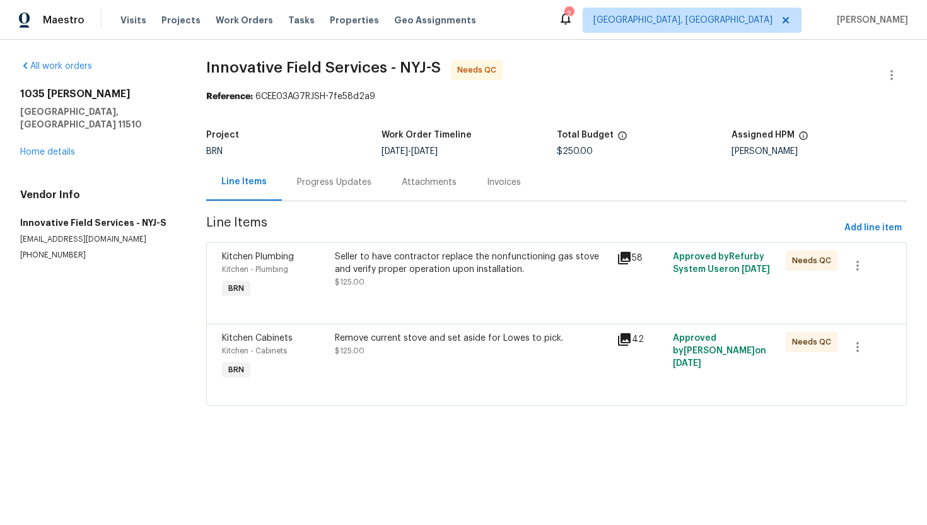
click at [413, 296] on div "Seller to have contractor replace the nonfunctioning gas stove and verify prope…" at bounding box center [472, 276] width 282 height 58
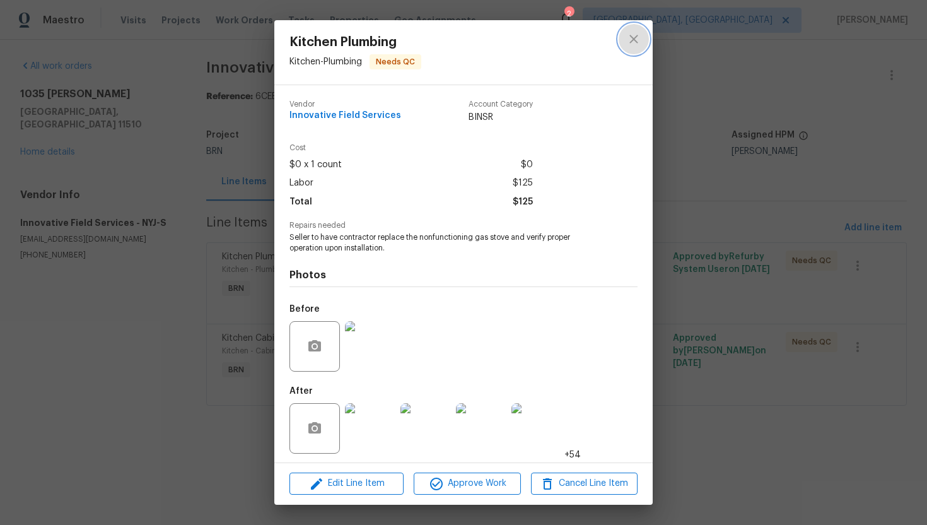
click at [643, 40] on button "close" at bounding box center [634, 39] width 30 height 30
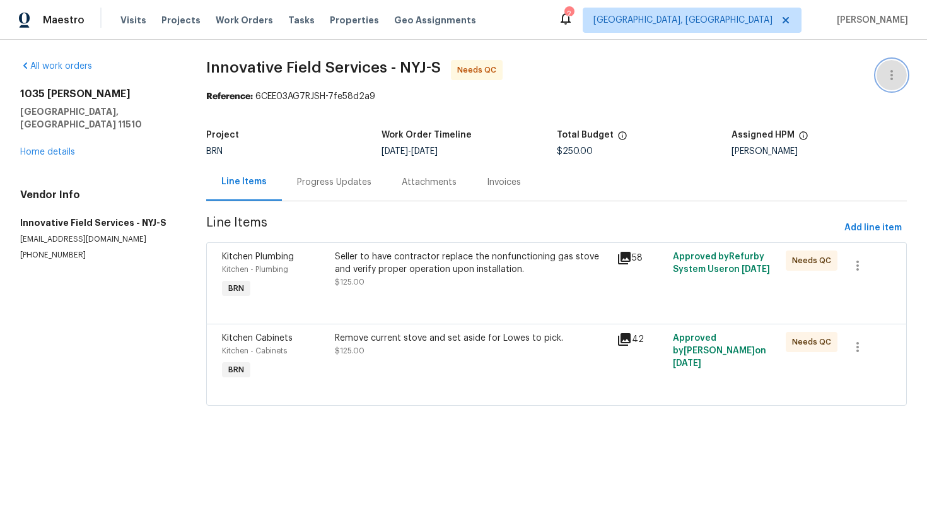
click at [887, 76] on icon "button" at bounding box center [891, 74] width 15 height 15
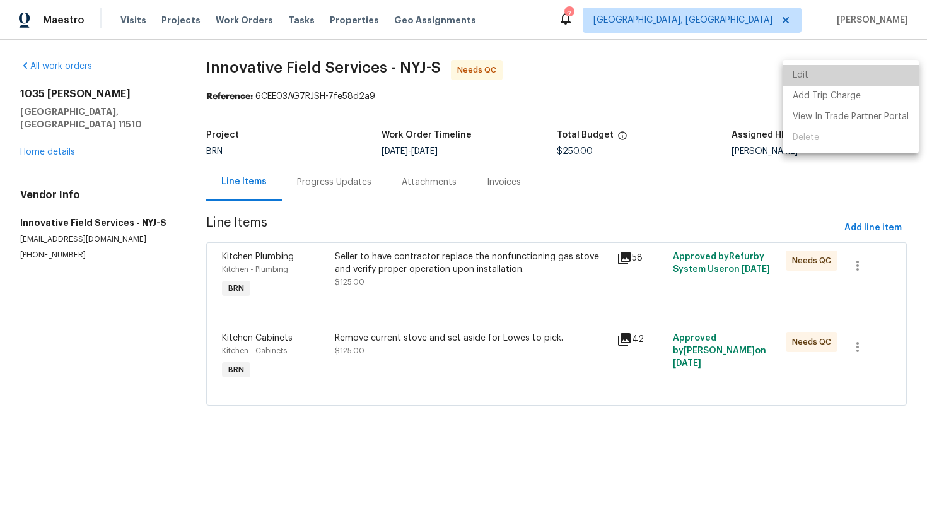
click at [871, 73] on li "Edit" at bounding box center [851, 75] width 136 height 21
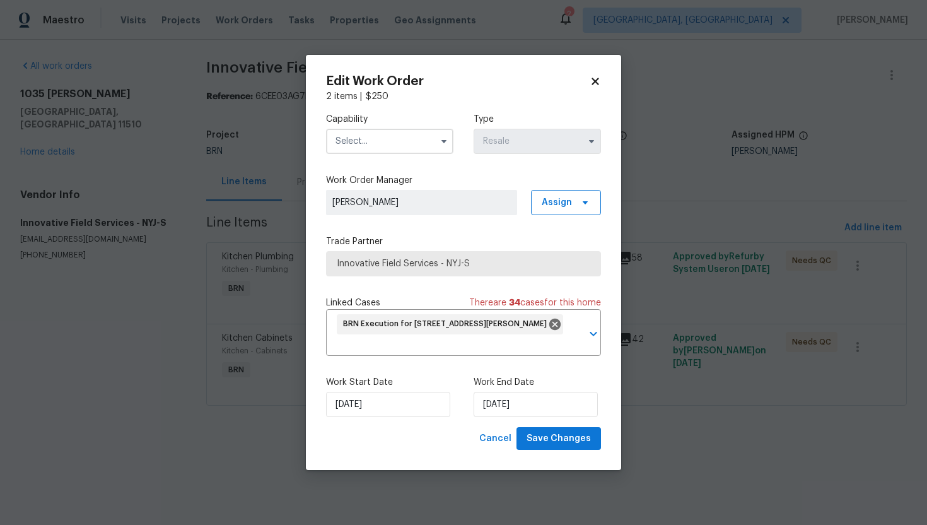
click at [451, 141] on span at bounding box center [443, 141] width 19 height 19
click at [445, 141] on icon "button" at bounding box center [443, 141] width 5 height 3
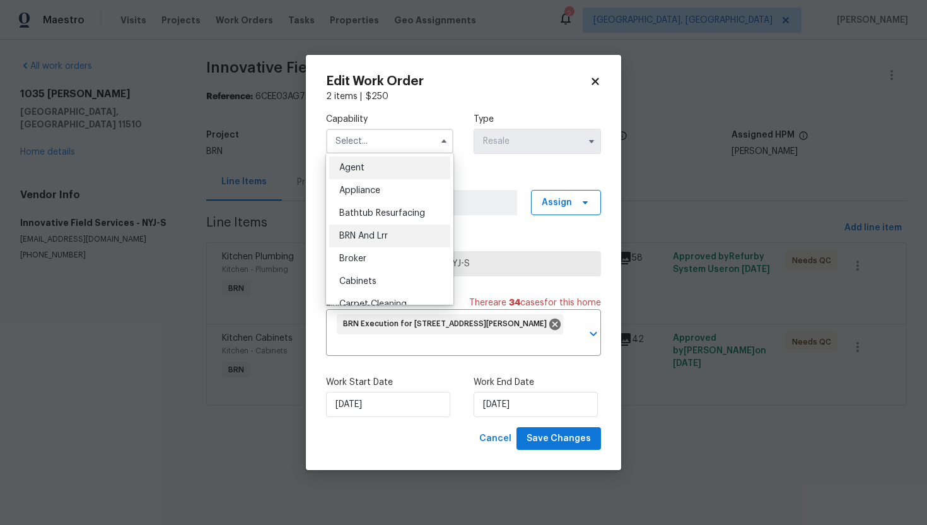
click at [404, 235] on div "BRN And Lrr" at bounding box center [389, 235] width 121 height 23
type input "BRN And Lrr"
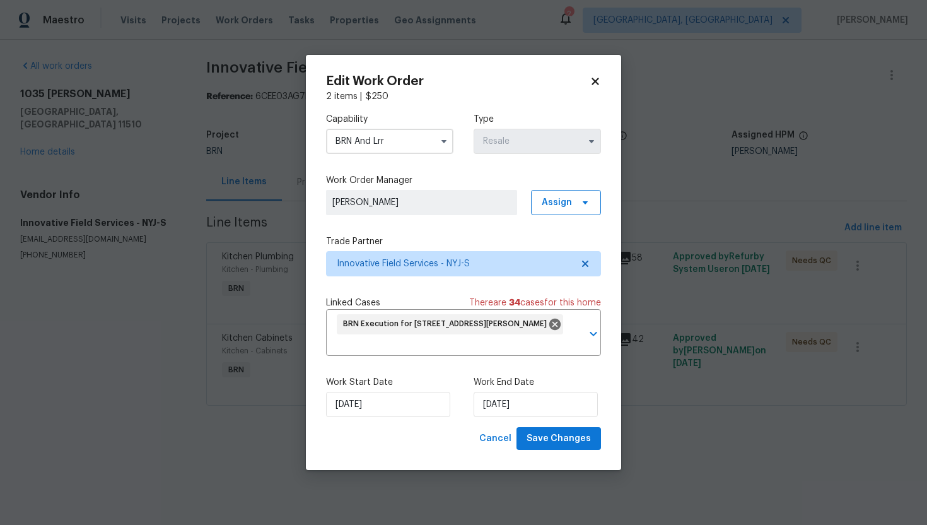
click at [596, 81] on icon at bounding box center [594, 81] width 7 height 7
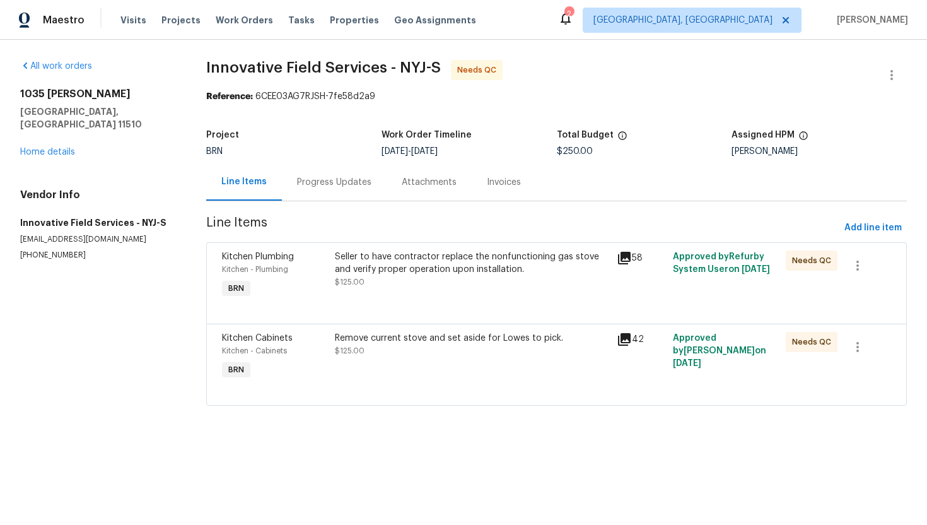
click at [448, 267] on div "Seller to have contractor replace the nonfunctioning gas stove and verify prope…" at bounding box center [472, 262] width 274 height 25
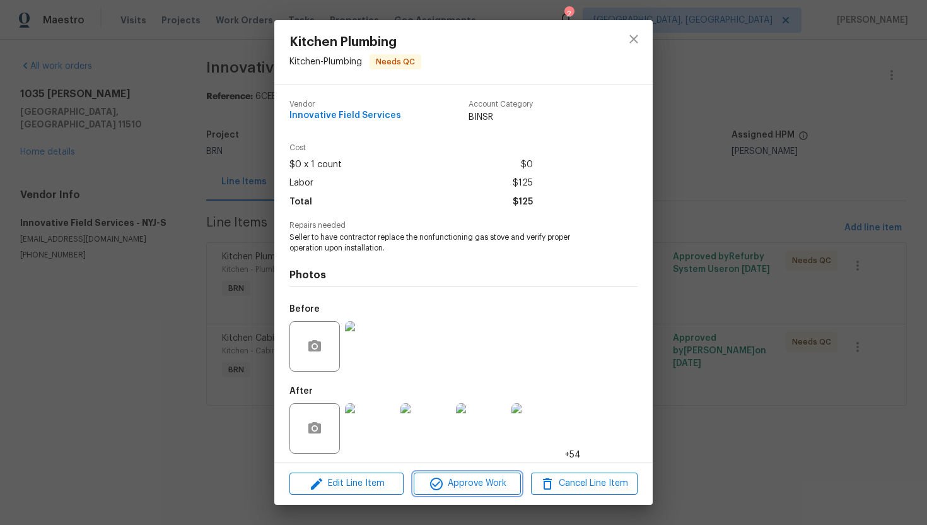
click at [455, 481] on span "Approve Work" at bounding box center [466, 483] width 99 height 16
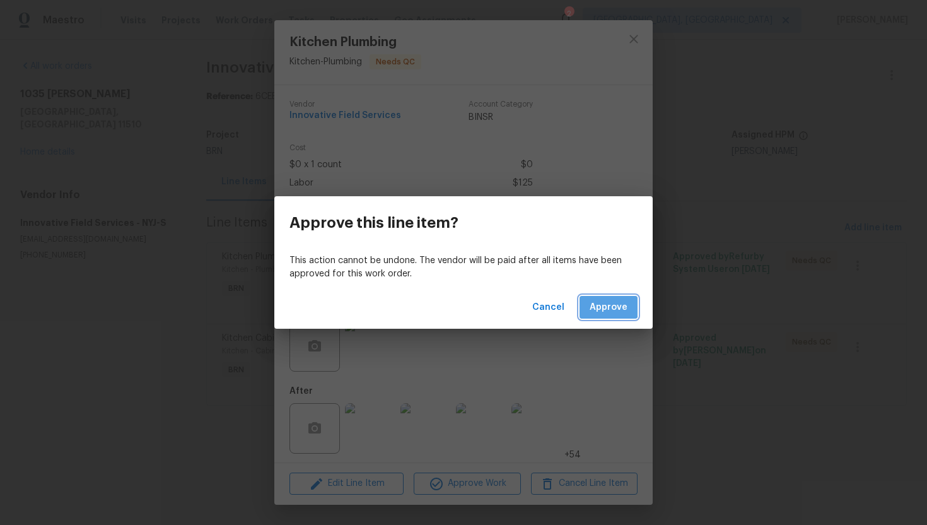
click at [601, 306] on span "Approve" at bounding box center [609, 308] width 38 height 16
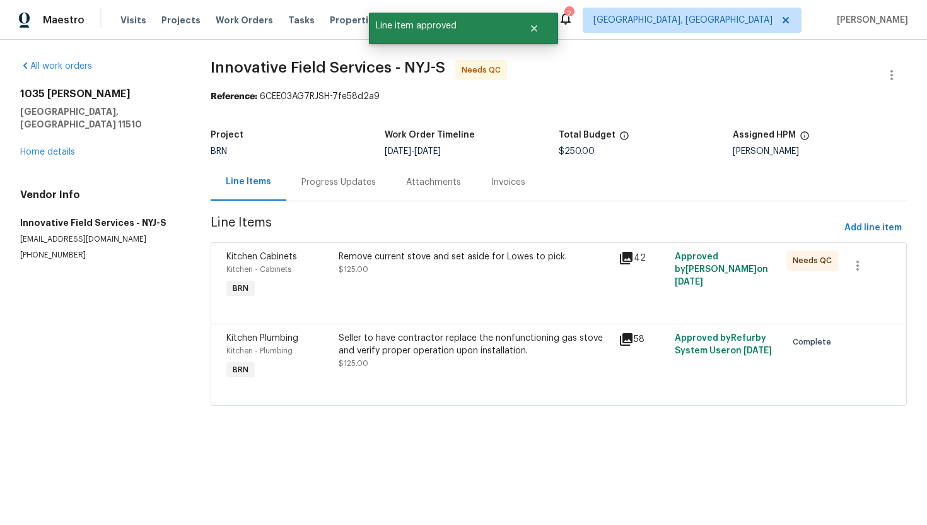
click at [463, 279] on div "Remove current stove and set aside for Lowes to pick. $125.00" at bounding box center [475, 276] width 280 height 58
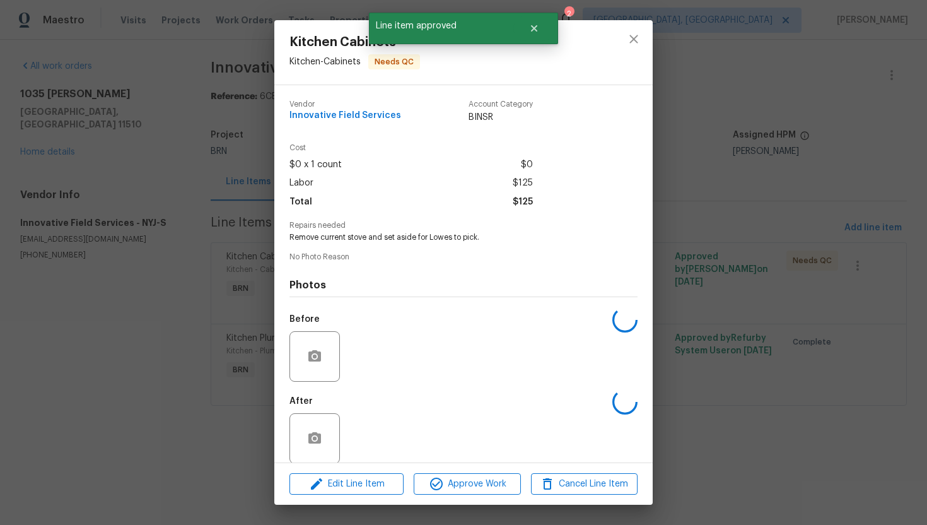
scroll to position [14, 0]
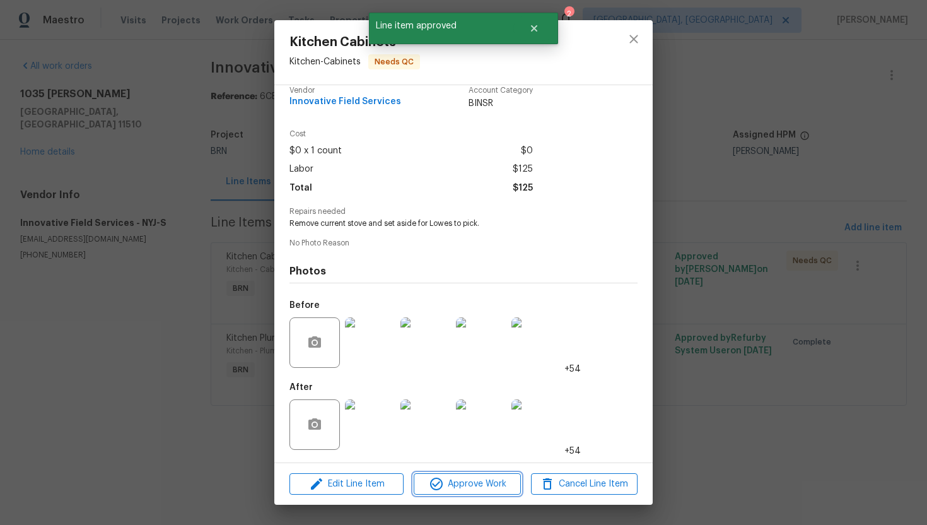
click at [457, 485] on span "Approve Work" at bounding box center [466, 484] width 99 height 16
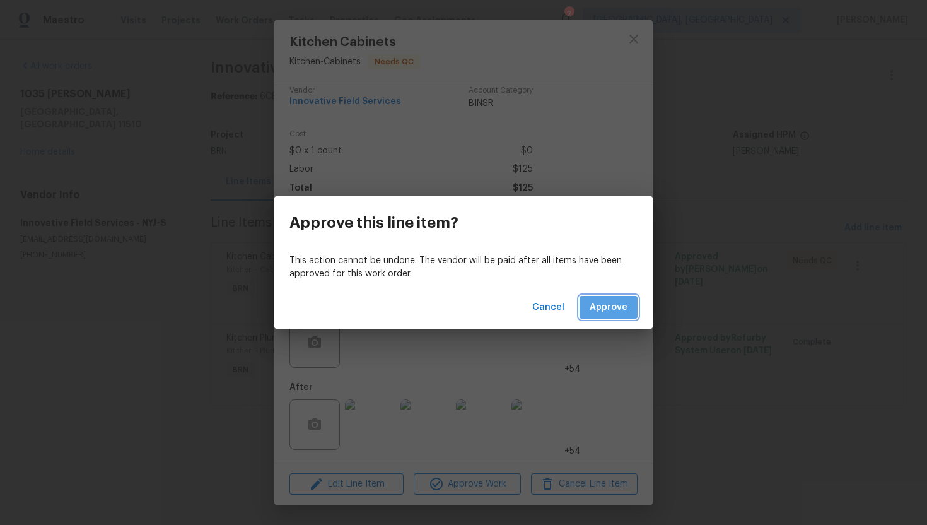
click at [602, 300] on span "Approve" at bounding box center [609, 308] width 38 height 16
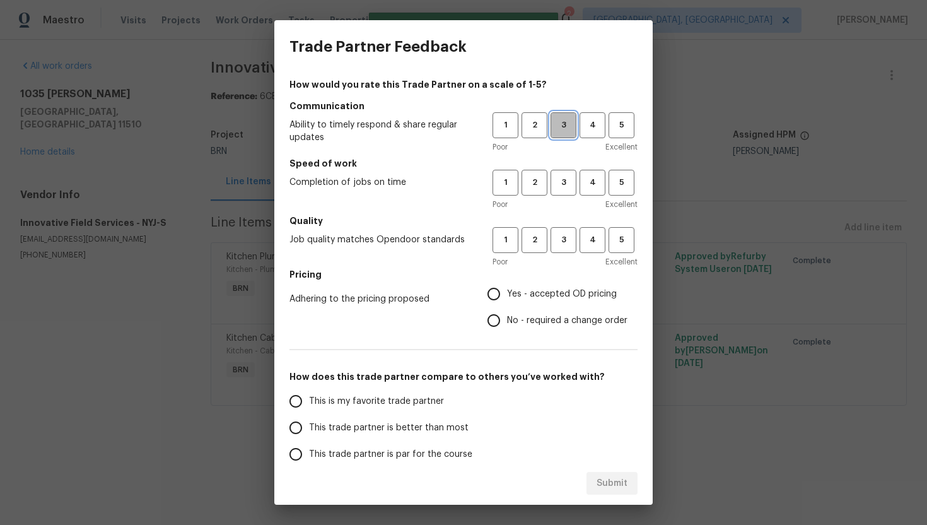
click at [560, 124] on span "3" at bounding box center [563, 125] width 23 height 15
click at [563, 184] on span "3" at bounding box center [563, 182] width 23 height 15
click at [566, 230] on button "3" at bounding box center [563, 240] width 26 height 26
click at [517, 296] on span "Yes - accepted OD pricing" at bounding box center [562, 294] width 110 height 13
click at [507, 296] on input "Yes - accepted OD pricing" at bounding box center [493, 294] width 26 height 26
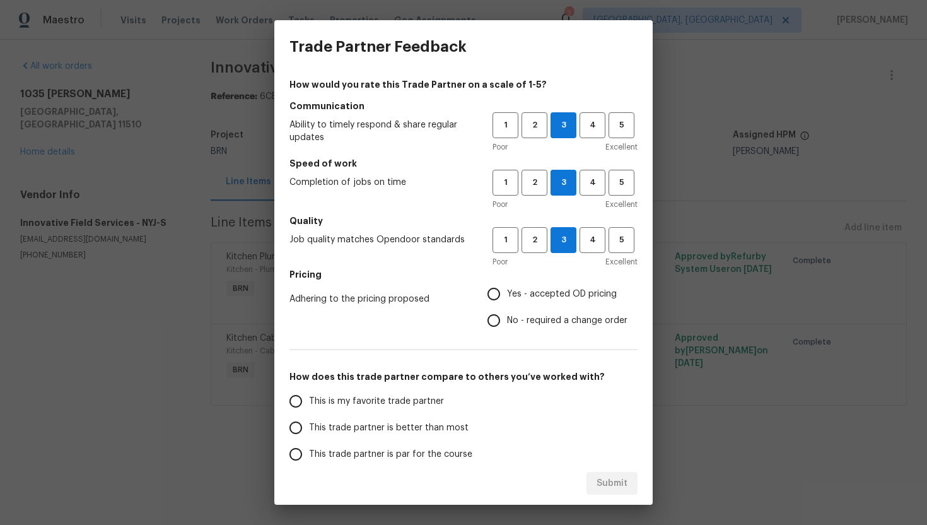
radio input "true"
click at [351, 451] on span "This trade partner is par for the course" at bounding box center [390, 453] width 163 height 13
click at [309, 451] on input "This trade partner is par for the course" at bounding box center [295, 453] width 26 height 26
radio input "false"
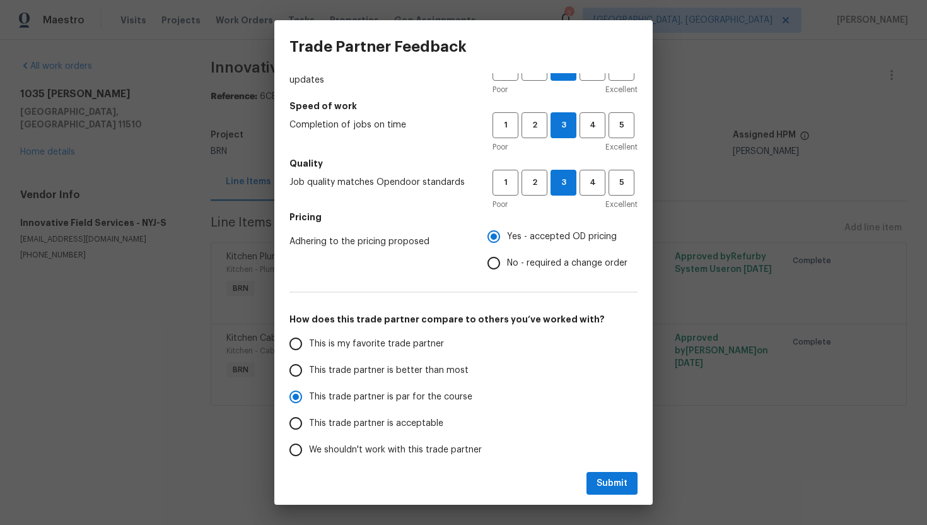
scroll to position [67, 0]
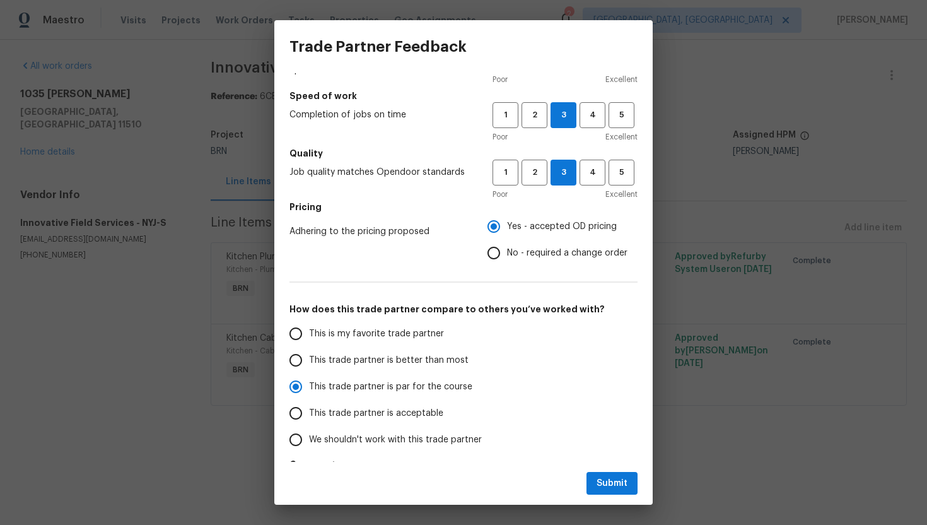
click at [361, 410] on span "This trade partner is acceptable" at bounding box center [376, 413] width 134 height 13
click at [309, 410] on input "This trade partner is acceptable" at bounding box center [295, 413] width 26 height 26
click at [599, 482] on span "Submit" at bounding box center [611, 483] width 31 height 16
radio input "true"
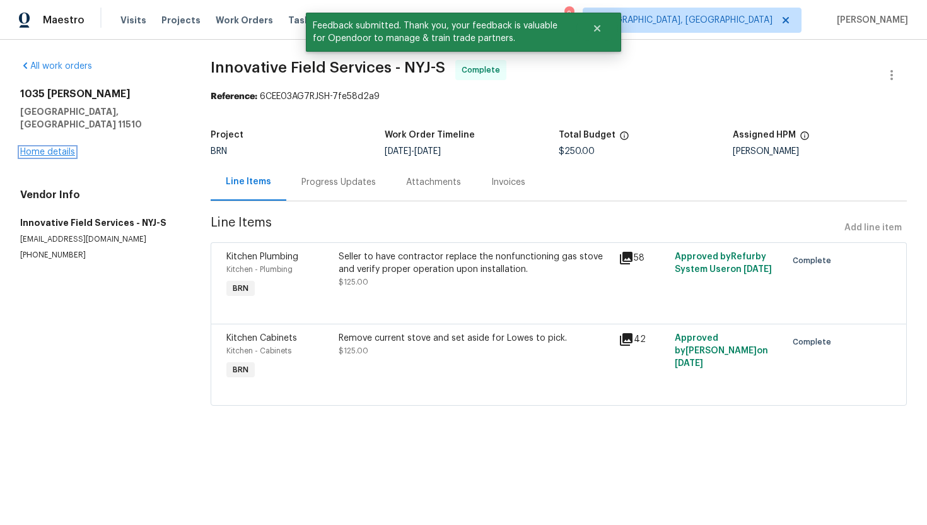
click at [66, 148] on link "Home details" at bounding box center [47, 152] width 55 height 9
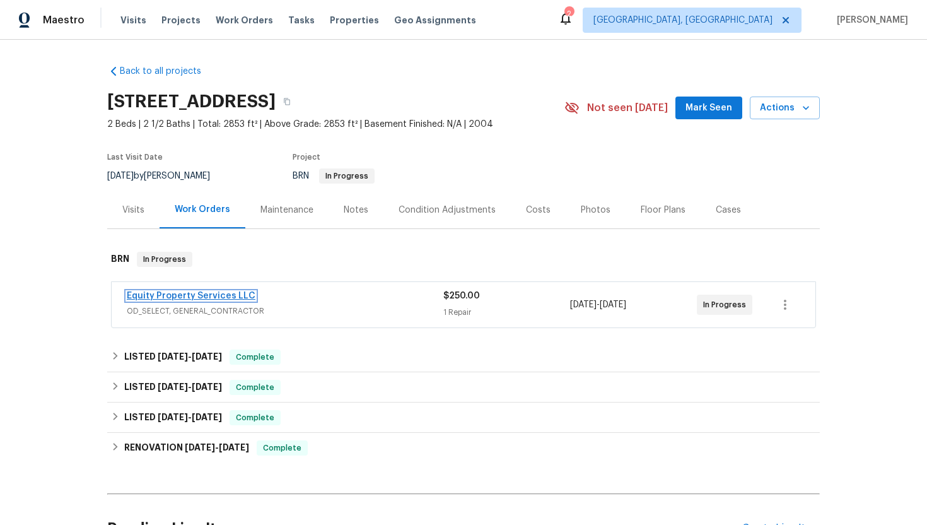
click at [211, 294] on link "Equity Property Services LLC" at bounding box center [191, 295] width 129 height 9
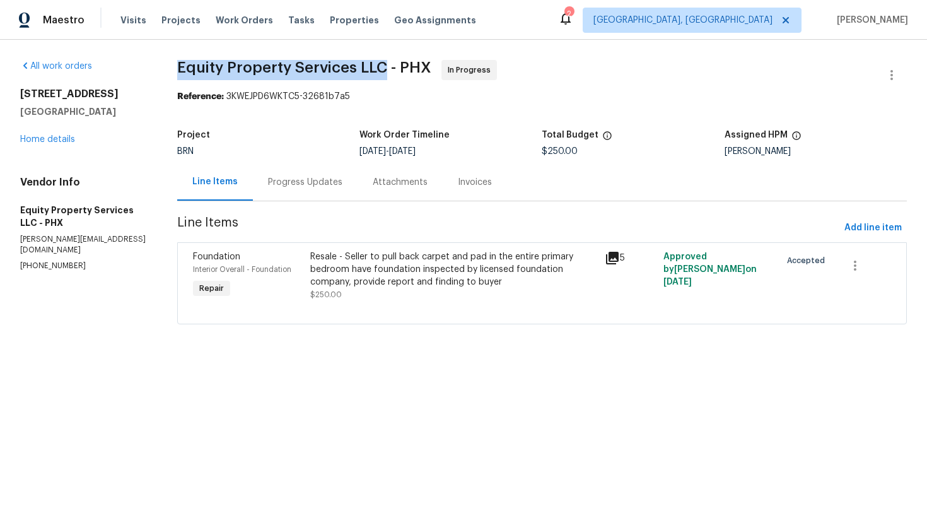
drag, startPoint x: 176, startPoint y: 69, endPoint x: 385, endPoint y: 71, distance: 209.4
click at [386, 71] on div "All work orders 12446 W Bajada Rd Peoria, AZ 85383 Home details Vendor Info Equ…" at bounding box center [463, 200] width 927 height 320
copy span "Equity Property Services LLC"
click at [327, 189] on div "Progress Updates" at bounding box center [305, 181] width 105 height 37
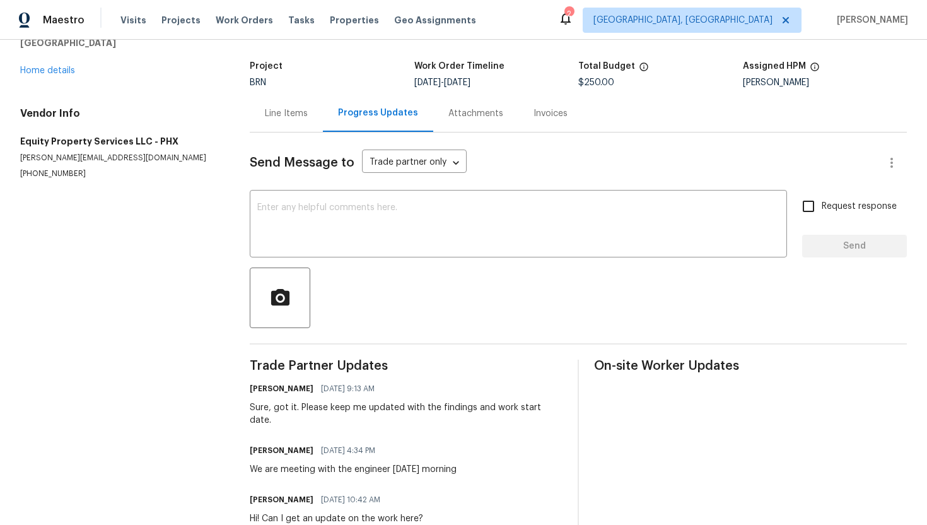
scroll to position [91, 0]
